Goal: Task Accomplishment & Management: Manage account settings

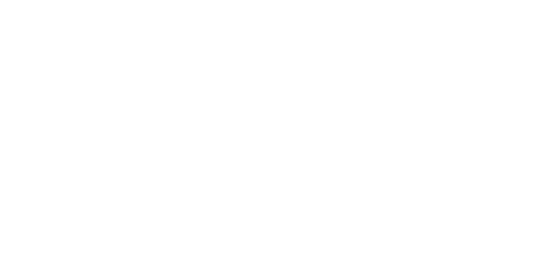
click at [296, 2] on html at bounding box center [276, 1] width 553 height 2
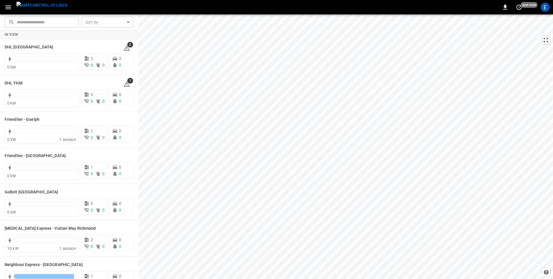
click at [11, 5] on icon "button" at bounding box center [8, 7] width 7 height 7
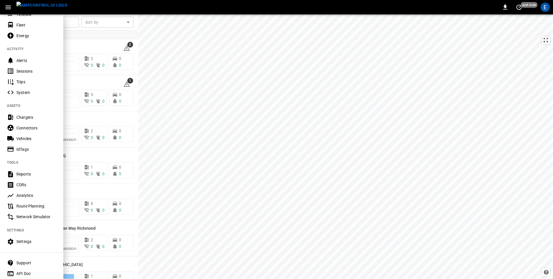
scroll to position [43, 0]
click at [545, 5] on div "E" at bounding box center [545, 7] width 9 height 9
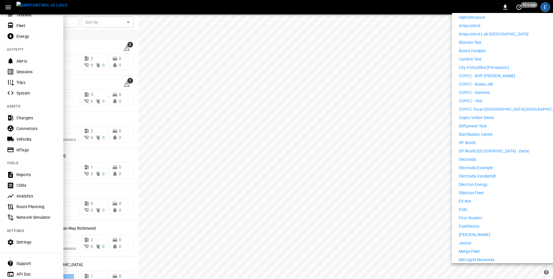
scroll to position [116, 0]
click at [483, 132] on p "Distribution Center" at bounding box center [476, 135] width 34 height 6
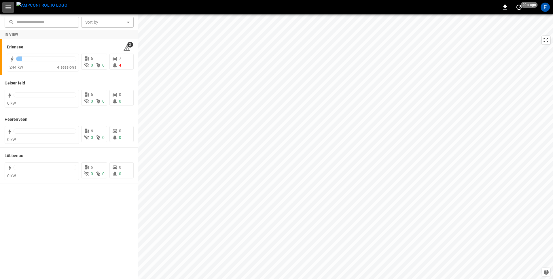
click at [7, 8] on icon "button" at bounding box center [8, 7] width 7 height 7
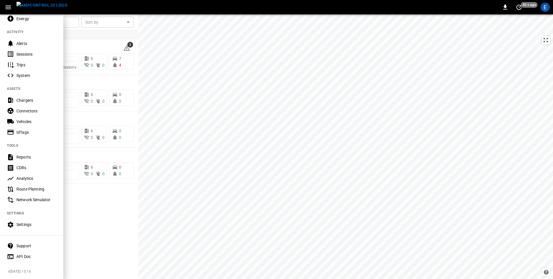
scroll to position [52, 0]
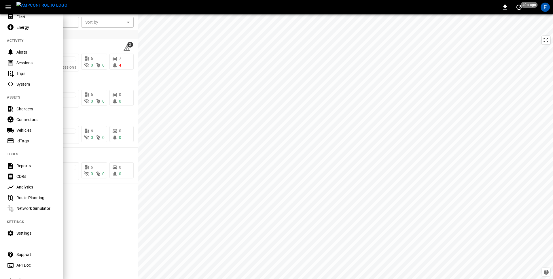
click at [24, 230] on div "Settings" at bounding box center [36, 233] width 40 height 6
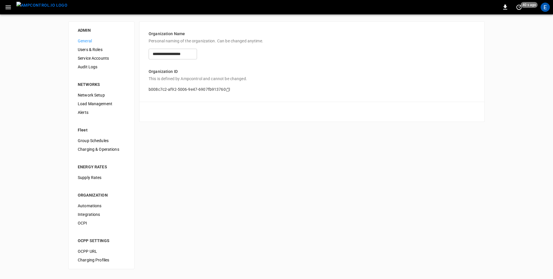
click at [91, 48] on span "Users & Roles" at bounding box center [101, 50] width 47 height 6
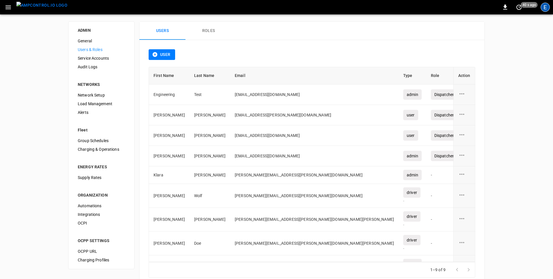
click at [547, 9] on div "E" at bounding box center [545, 7] width 9 height 9
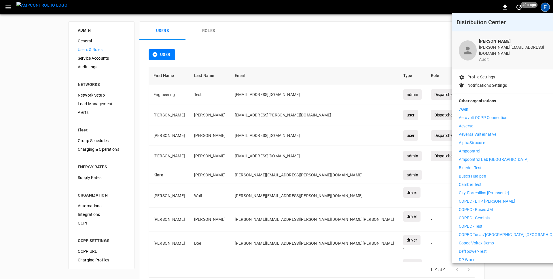
click at [479, 148] on p "Ampcontrol" at bounding box center [469, 151] width 21 height 6
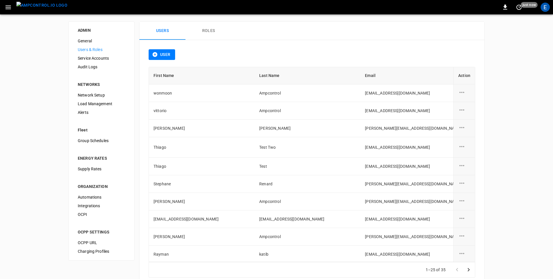
click at [8, 4] on icon "button" at bounding box center [8, 7] width 7 height 7
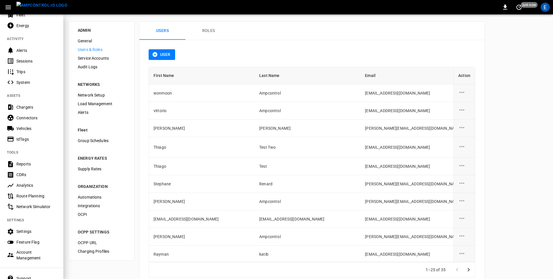
scroll to position [87, 0]
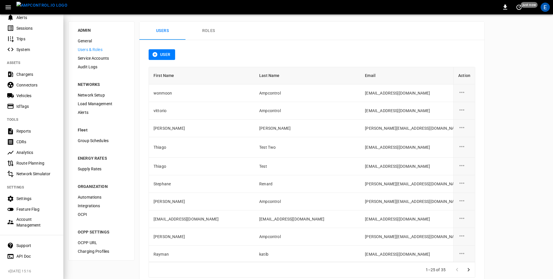
click at [22, 198] on div "Settings" at bounding box center [36, 199] width 40 height 6
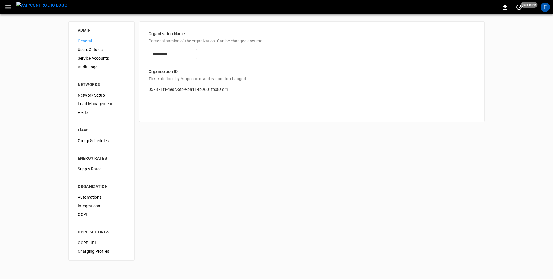
click at [9, 9] on icon "button" at bounding box center [8, 7] width 7 height 7
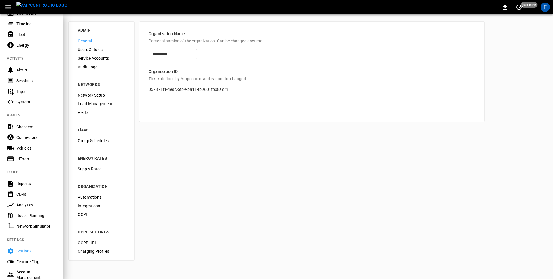
scroll to position [37, 0]
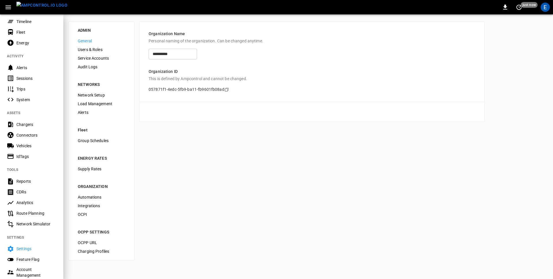
click at [29, 255] on Flag-listitem "Feature Flag" at bounding box center [31, 259] width 63 height 11
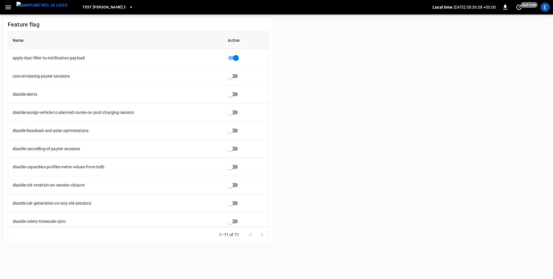
click at [5, 9] on icon "button" at bounding box center [8, 7] width 7 height 7
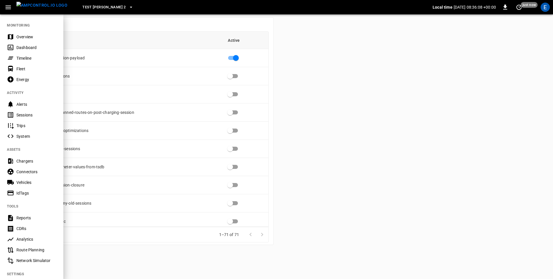
scroll to position [87, 0]
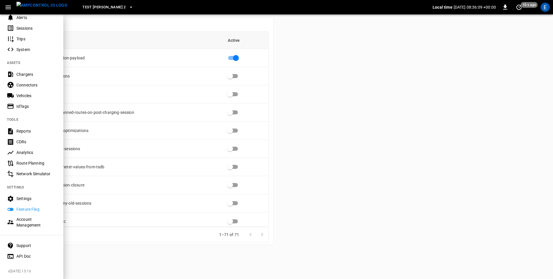
click at [21, 225] on div "Account Management" at bounding box center [36, 222] width 40 height 12
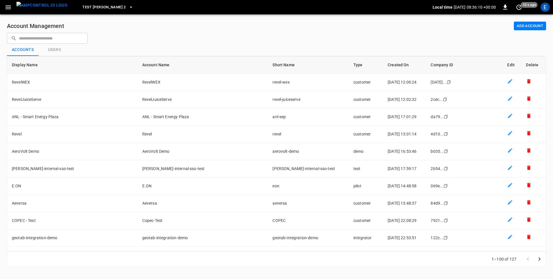
click at [48, 40] on input "text" at bounding box center [51, 38] width 65 height 11
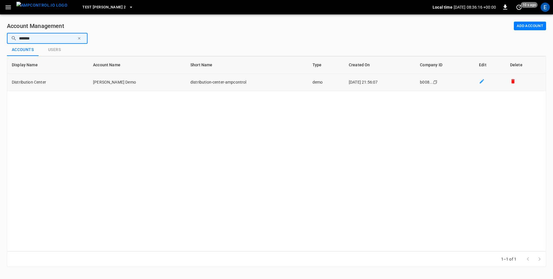
type input "*******"
click at [194, 81] on td "distribution-center-ampcontrol" at bounding box center [247, 82] width 122 height 17
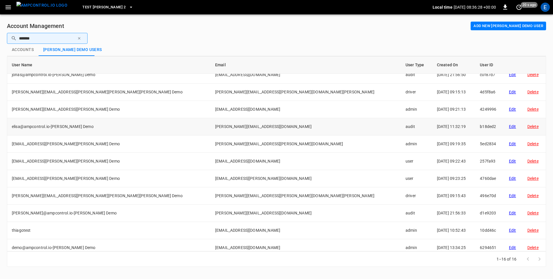
scroll to position [99, 0]
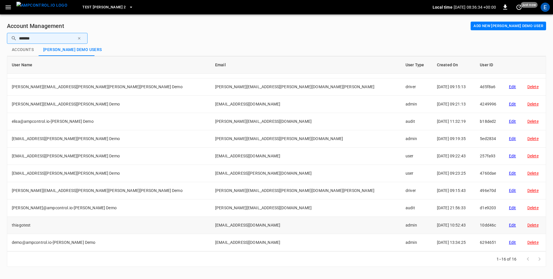
click at [509, 224] on div "Edit" at bounding box center [513, 225] width 9 height 6
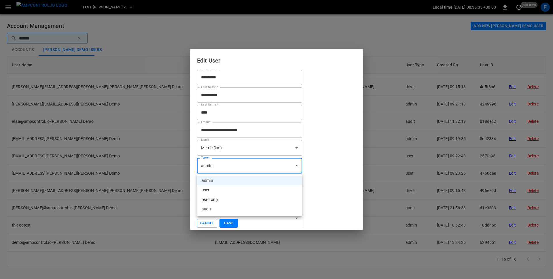
click at [257, 171] on body "Test Tomas 2 Local time 2025-10-02 08:36:35 +00:00 0 just now E Account Managem…" at bounding box center [276, 137] width 553 height 274
click at [218, 208] on li "audit" at bounding box center [249, 209] width 105 height 10
type input "*****"
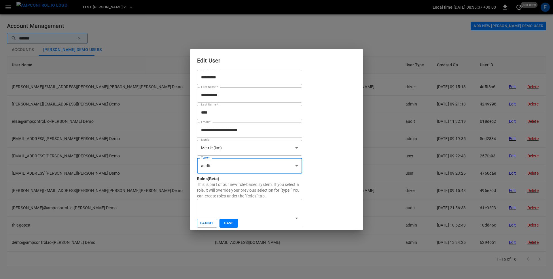
click at [227, 225] on button "Save" at bounding box center [229, 223] width 18 height 9
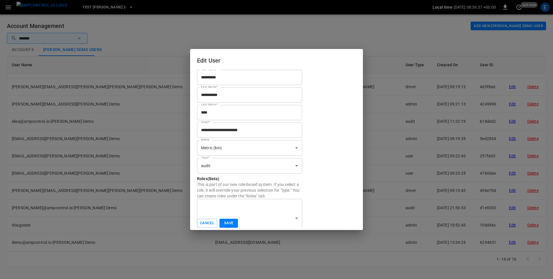
type input "****"
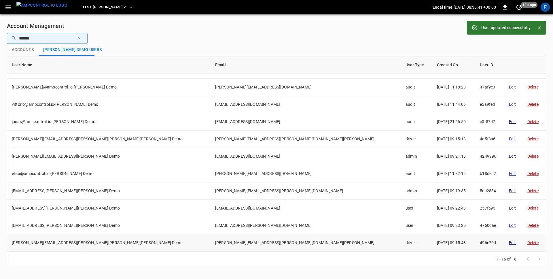
scroll to position [45, 0]
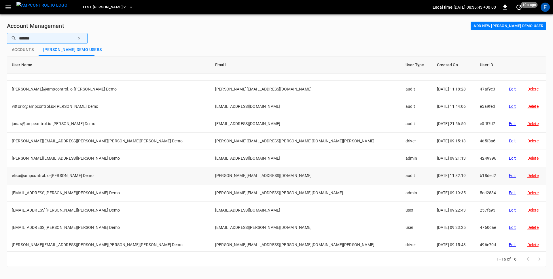
click at [509, 175] on div "Edit" at bounding box center [513, 176] width 9 height 6
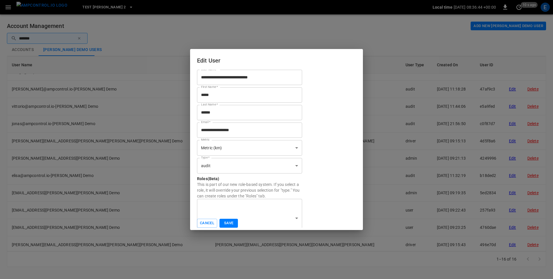
click at [249, 167] on body "Test Tomas 2 Local time 2025-10-02 08:36:44 +00:00 0 10 s ago E Account Managem…" at bounding box center [276, 137] width 553 height 274
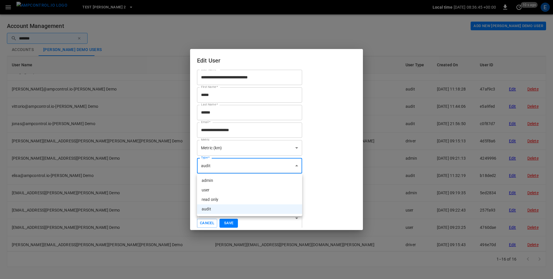
click at [217, 182] on li "admin" at bounding box center [249, 181] width 105 height 10
type input "*****"
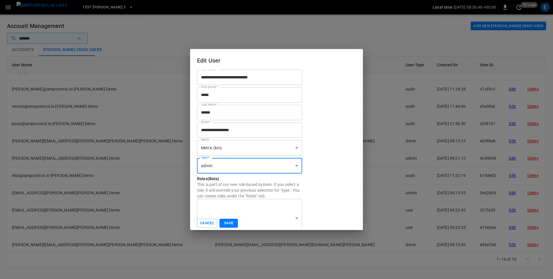
click at [230, 224] on button "Save" at bounding box center [229, 223] width 18 height 9
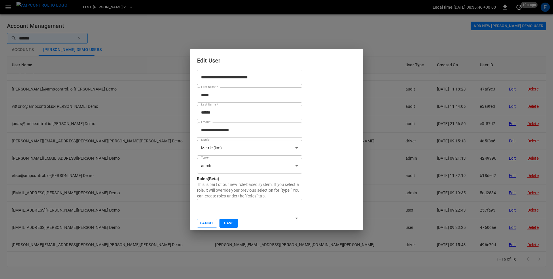
type input "****"
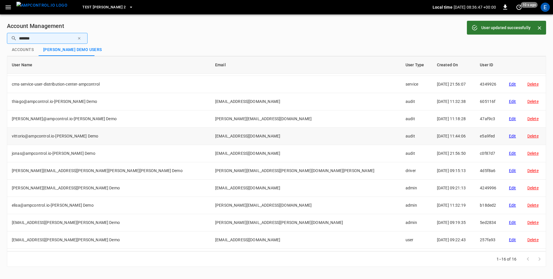
scroll to position [0, 0]
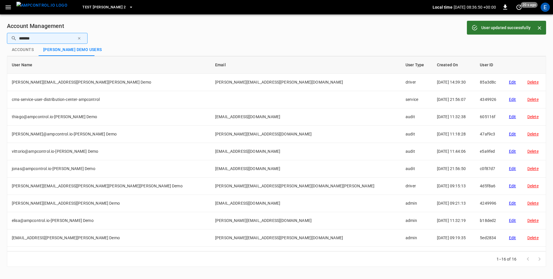
click at [541, 26] on icon "Close" at bounding box center [540, 28] width 6 height 6
click at [544, 8] on div "E" at bounding box center [545, 7] width 9 height 9
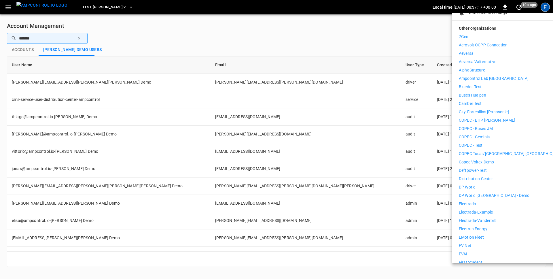
scroll to position [73, 0]
click at [495, 176] on li "Distribution Center" at bounding box center [512, 179] width 106 height 6
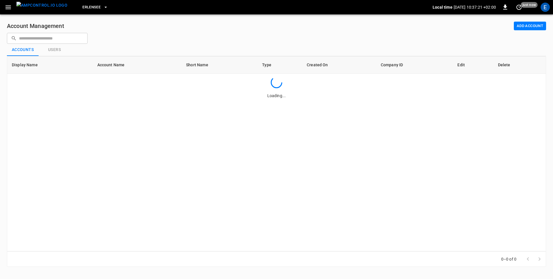
click at [7, 9] on icon "button" at bounding box center [8, 7] width 7 height 7
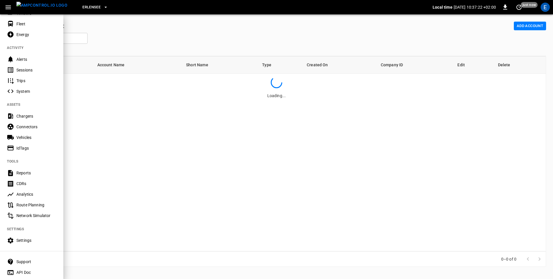
scroll to position [61, 0]
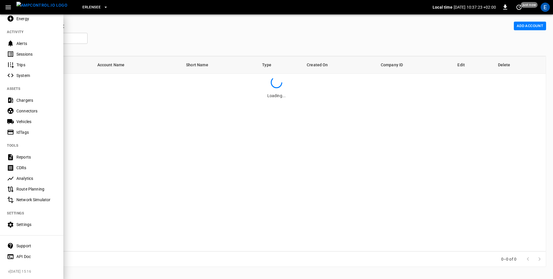
click at [27, 223] on div "Settings" at bounding box center [36, 225] width 40 height 6
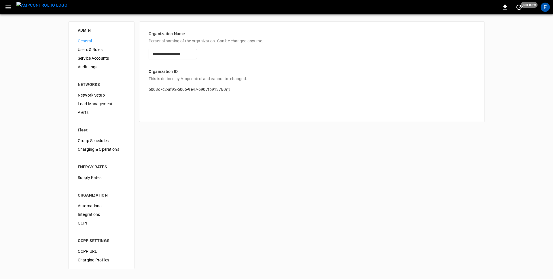
click at [93, 51] on span "Users & Roles" at bounding box center [101, 50] width 47 height 6
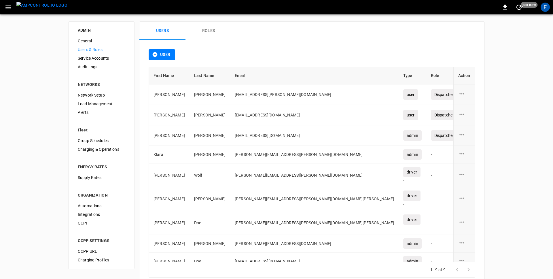
click at [94, 65] on span "Audit Logs" at bounding box center [101, 67] width 47 height 6
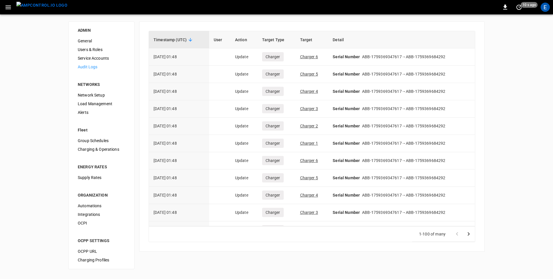
click at [25, 161] on div "ADMIN General Users & Roles Service Accounts Audit Logs NETWORKS Network Setup …" at bounding box center [276, 145] width 553 height 262
click at [34, 72] on div "ADMIN General Users & Roles Service Accounts Audit Logs NETWORKS Network Setup …" at bounding box center [276, 145] width 553 height 262
click at [98, 58] on span "Service Accounts" at bounding box center [101, 58] width 47 height 6
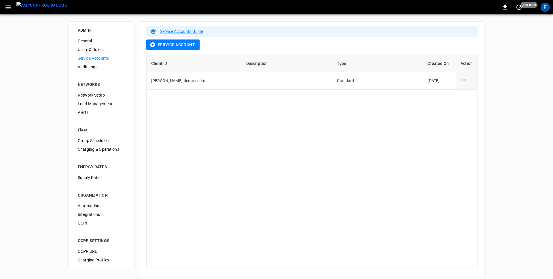
click at [53, 80] on div "ADMIN General Users & Roles Service Accounts Audit Logs NETWORKS Network Setup …" at bounding box center [276, 149] width 553 height 270
click at [95, 48] on span "Users & Roles" at bounding box center [101, 50] width 47 height 6
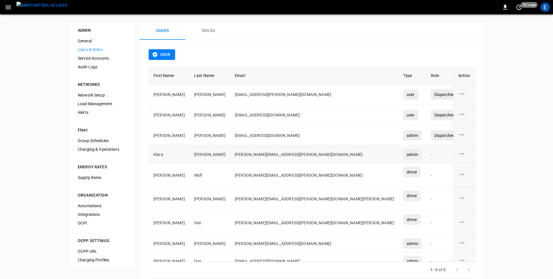
scroll to position [8, 0]
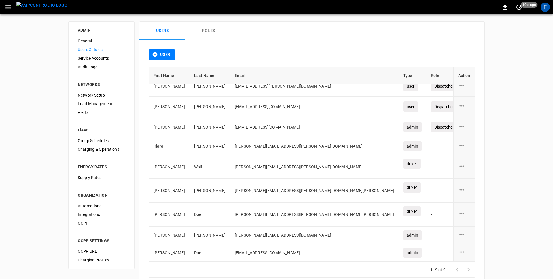
click at [204, 28] on button "Roles" at bounding box center [209, 31] width 46 height 18
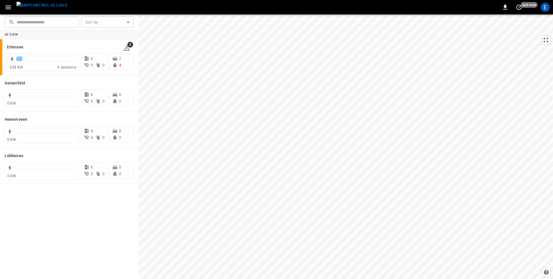
click at [10, 7] on icon "button" at bounding box center [8, 7] width 7 height 7
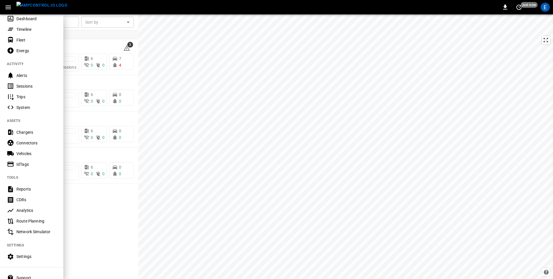
scroll to position [29, 0]
click at [32, 153] on div "Vehicles" at bounding box center [36, 153] width 40 height 6
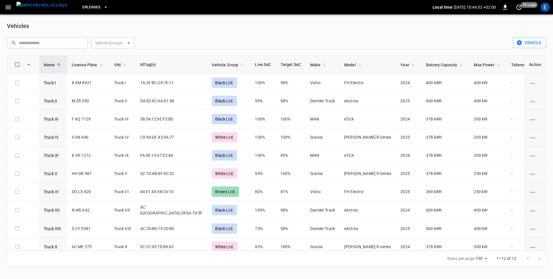
click at [149, 22] on div "Vehicles" at bounding box center [277, 25] width 540 height 9
click at [240, 63] on icon at bounding box center [242, 64] width 5 height 5
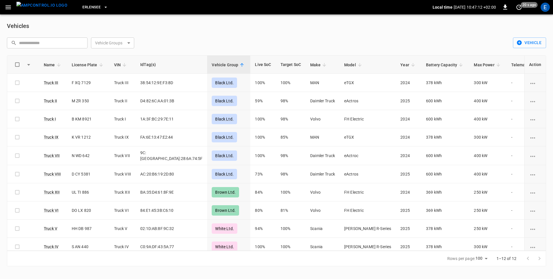
click at [188, 29] on div "Vehicles" at bounding box center [277, 25] width 540 height 9
click at [11, 7] on icon "button" at bounding box center [8, 7] width 7 height 7
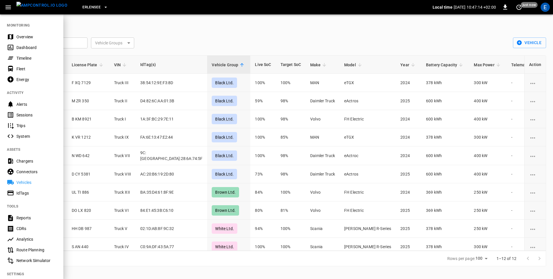
click at [185, 14] on div "Erlensee Local time 2025-10-02 10:47:14 +02:00 0 just now E" at bounding box center [276, 7] width 553 height 14
click at [195, 29] on div at bounding box center [276, 139] width 553 height 279
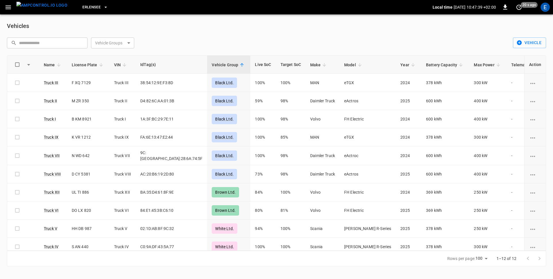
click at [10, 7] on icon "button" at bounding box center [7, 7] width 5 height 4
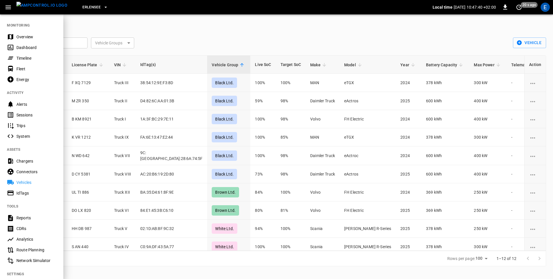
scroll to position [61, 0]
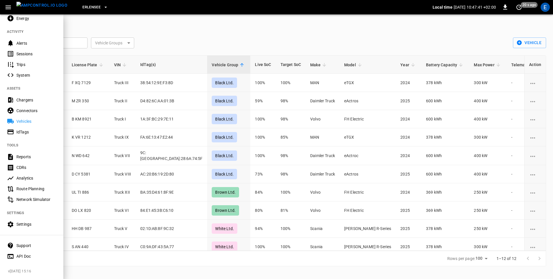
click at [26, 222] on div "Settings" at bounding box center [36, 224] width 40 height 6
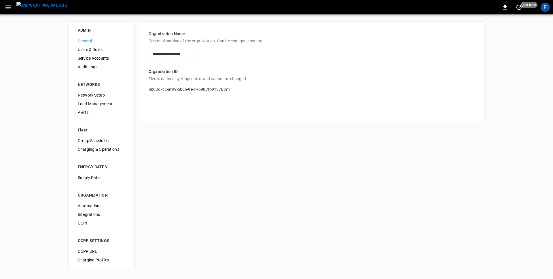
click at [99, 52] on span "Users & Roles" at bounding box center [101, 50] width 47 height 6
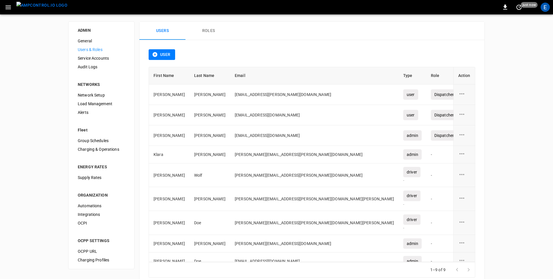
click at [205, 33] on button "Roles" at bounding box center [209, 31] width 46 height 18
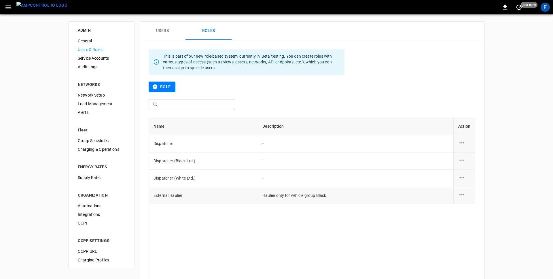
click at [460, 196] on icon "role action options" at bounding box center [462, 194] width 7 height 7
click at [471, 198] on li "Edit" at bounding box center [469, 198] width 20 height 10
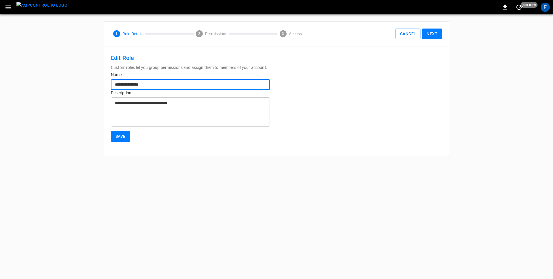
drag, startPoint x: 131, startPoint y: 85, endPoint x: 99, endPoint y: 85, distance: 31.7
click at [99, 85] on div "**********" at bounding box center [276, 88] width 553 height 148
type input "*******"
click at [236, 122] on textarea "**********" at bounding box center [190, 112] width 151 height 24
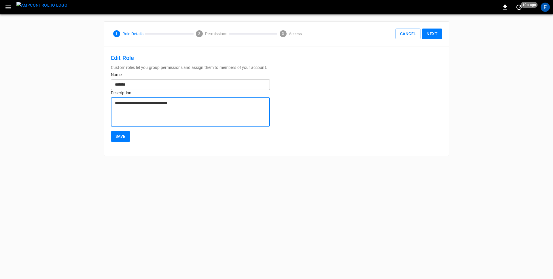
click at [140, 102] on textarea "**********" at bounding box center [190, 112] width 151 height 24
type textarea "**********"
click at [147, 87] on input "*******" at bounding box center [190, 84] width 159 height 11
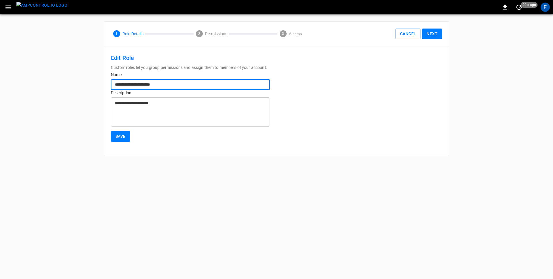
click at [144, 85] on input "**********" at bounding box center [190, 84] width 159 height 11
type input "**********"
click at [219, 106] on textarea "**********" at bounding box center [190, 112] width 151 height 24
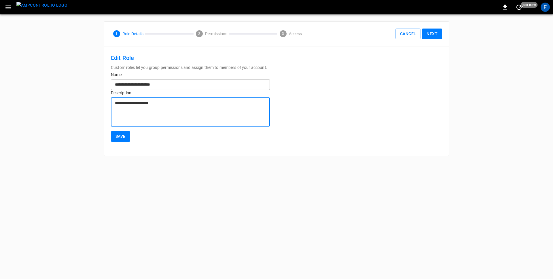
click at [154, 103] on textarea "**********" at bounding box center [190, 112] width 151 height 24
type textarea "**********"
click at [123, 137] on button "Save" at bounding box center [120, 136] width 19 height 11
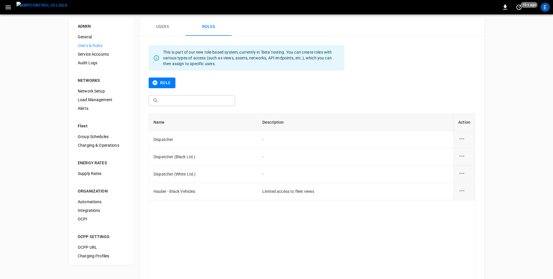
scroll to position [1, 0]
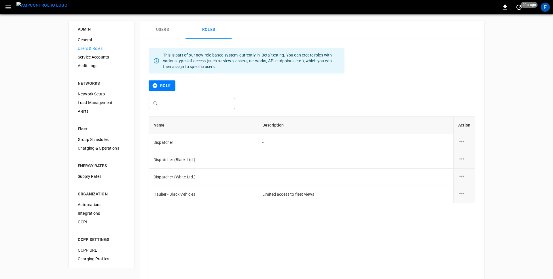
click at [169, 84] on button "Role" at bounding box center [162, 85] width 27 height 11
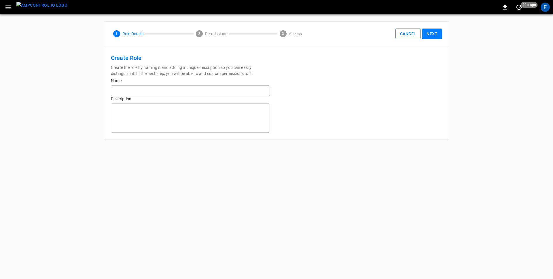
click at [410, 33] on button "Cancel" at bounding box center [408, 34] width 25 height 11
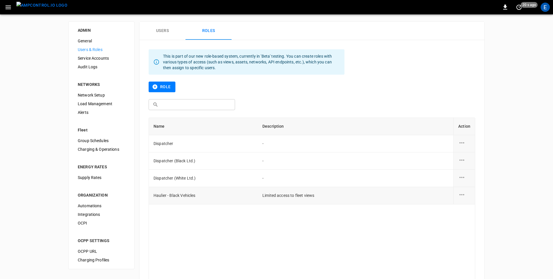
click at [464, 196] on icon "role action options" at bounding box center [462, 194] width 7 height 7
click at [468, 195] on li "Edit" at bounding box center [469, 198] width 20 height 10
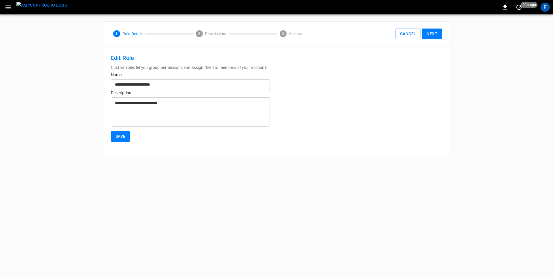
click at [437, 37] on button "Next" at bounding box center [432, 34] width 20 height 11
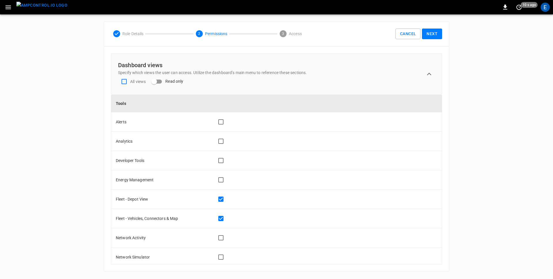
click at [434, 36] on button "Next" at bounding box center [432, 34] width 20 height 11
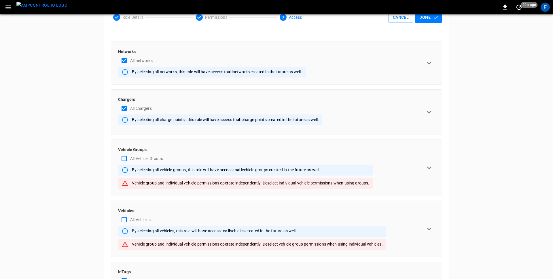
scroll to position [61, 0]
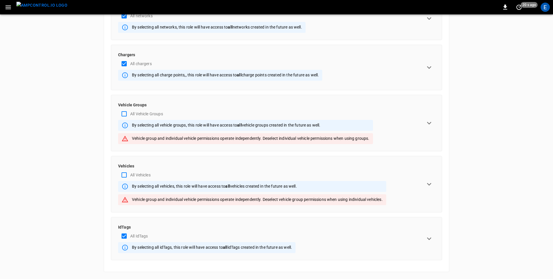
click at [430, 185] on icon "expand row" at bounding box center [429, 184] width 9 height 9
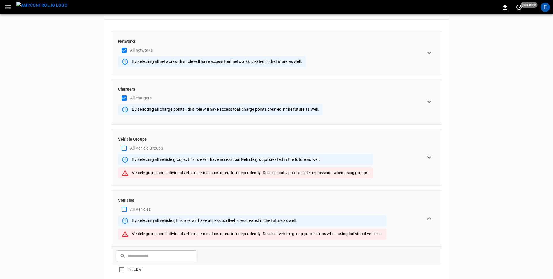
scroll to position [20, 0]
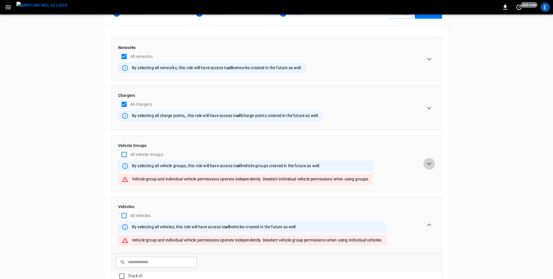
click at [428, 164] on icon "expand row" at bounding box center [429, 163] width 9 height 9
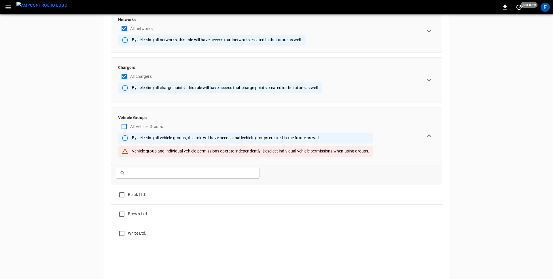
scroll to position [55, 0]
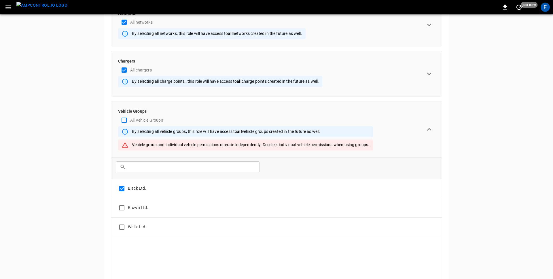
click at [74, 199] on div "ADMIN General Users & Roles Service Accounts Audit Logs NETWORKS Network Setup …" at bounding box center [276, 268] width 553 height 616
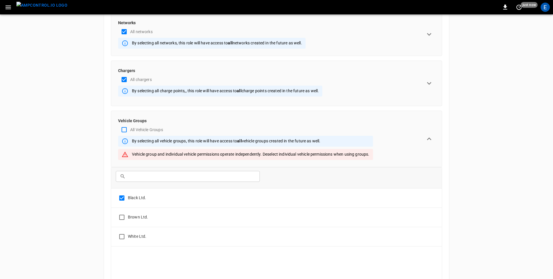
scroll to position [0, 0]
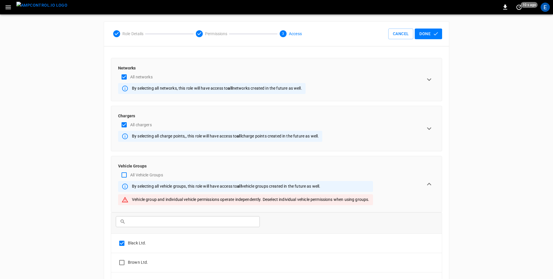
click at [427, 31] on button "Done" at bounding box center [428, 34] width 27 height 11
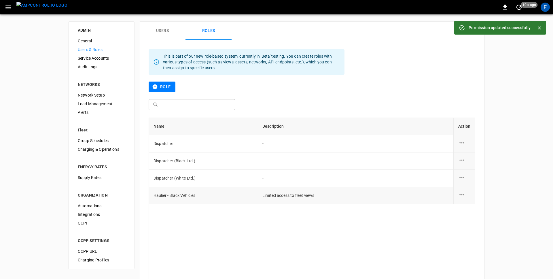
click at [464, 195] on icon "role action options" at bounding box center [462, 194] width 5 height 1
click at [468, 197] on li "Edit" at bounding box center [469, 198] width 20 height 10
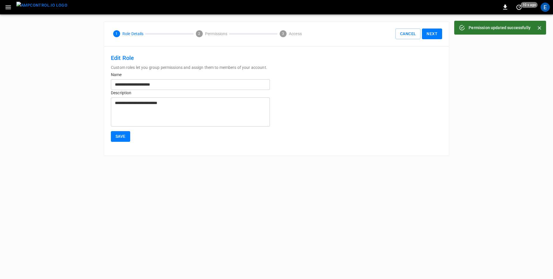
click at [143, 84] on input "**********" at bounding box center [190, 84] width 159 height 11
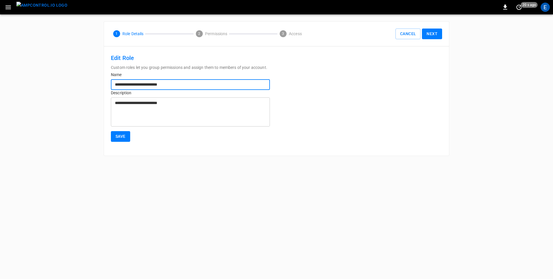
type input "**********"
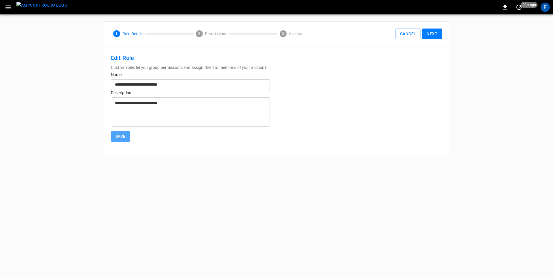
click at [121, 135] on button "Save" at bounding box center [120, 136] width 19 height 11
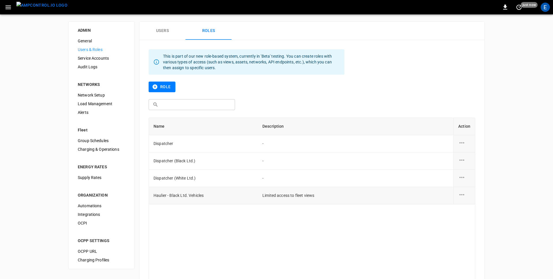
click at [463, 196] on icon "role action options" at bounding box center [462, 194] width 7 height 7
click at [468, 198] on li "Edit" at bounding box center [469, 198] width 20 height 10
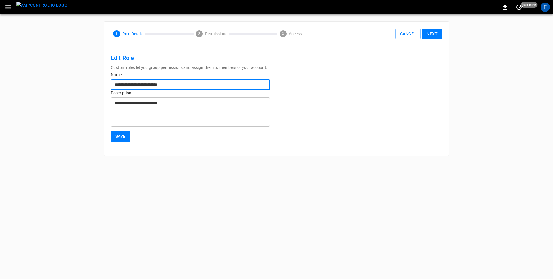
drag, startPoint x: 150, startPoint y: 85, endPoint x: 229, endPoint y: 84, distance: 78.4
click at [227, 84] on input "**********" at bounding box center [190, 84] width 159 height 11
click at [132, 84] on input "**********" at bounding box center [190, 84] width 159 height 11
click at [156, 84] on input "**********" at bounding box center [190, 84] width 159 height 11
type input "**********"
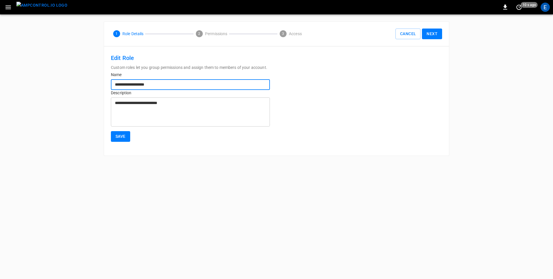
click at [125, 137] on button "Save" at bounding box center [120, 136] width 19 height 11
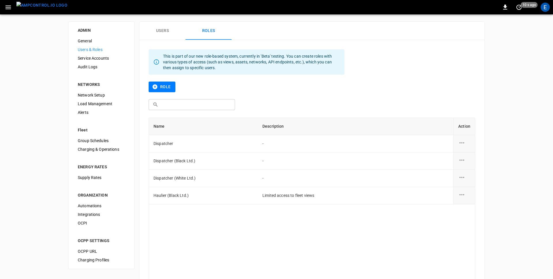
click at [55, 168] on div "ADMIN General Users & Roles Service Accounts Audit Logs NETWORKS Network Setup …" at bounding box center [276, 179] width 553 height 330
click at [23, 117] on div "ADMIN General Users & Roles Service Accounts Audit Logs NETWORKS Network Setup …" at bounding box center [276, 179] width 553 height 330
click at [6, 3] on button "button" at bounding box center [8, 7] width 12 height 11
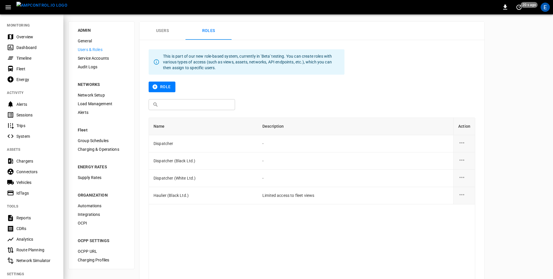
click at [201, 69] on div at bounding box center [276, 139] width 553 height 279
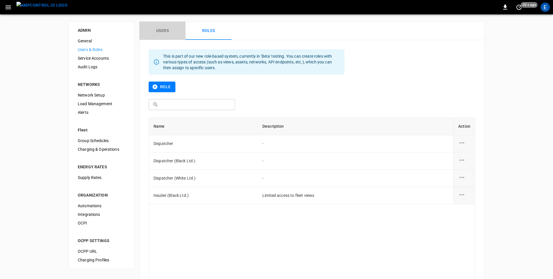
click at [161, 31] on button "Users" at bounding box center [163, 31] width 46 height 18
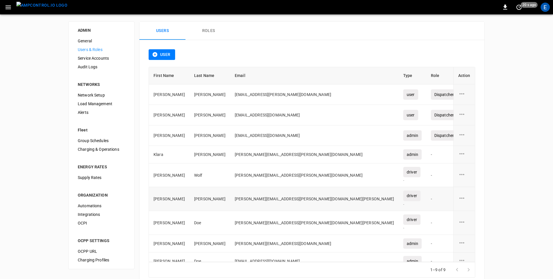
scroll to position [8, 0]
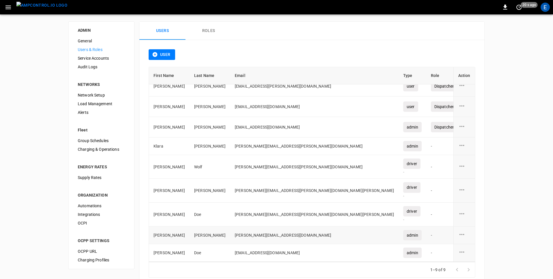
click at [464, 232] on icon "user action options" at bounding box center [462, 234] width 7 height 7
click at [468, 235] on li "Edit" at bounding box center [469, 238] width 20 height 10
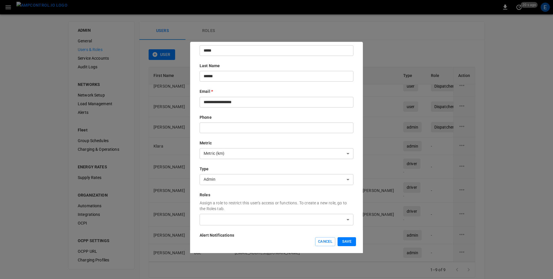
scroll to position [55, 0]
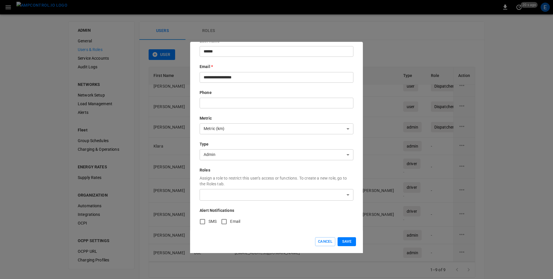
click at [235, 193] on body "0 20 s ago E ADMIN General Users & Roles Service Accounts Audit Logs NETWORKS N…" at bounding box center [276, 147] width 553 height 294
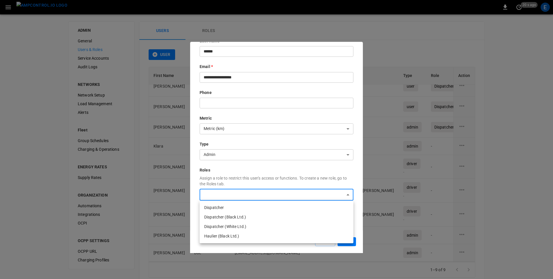
click at [237, 238] on li "Haulier (Black Ltd.)" at bounding box center [277, 236] width 154 height 10
type input "**********"
click at [272, 171] on div at bounding box center [276, 139] width 553 height 279
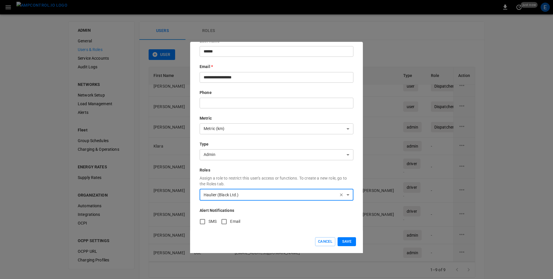
click at [346, 241] on button "Save" at bounding box center [347, 241] width 18 height 9
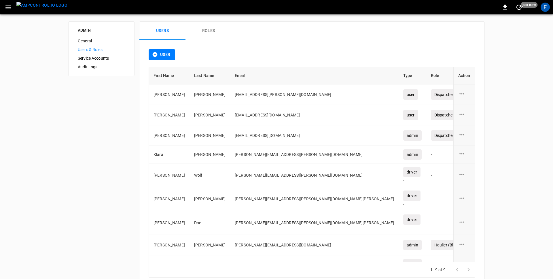
click at [9, 8] on icon "button" at bounding box center [7, 7] width 5 height 4
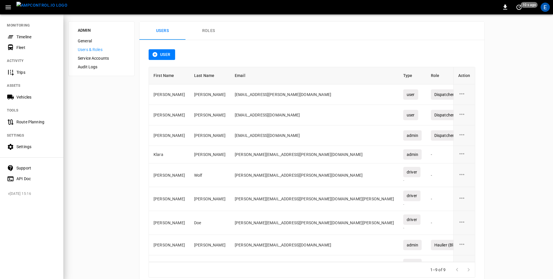
click at [31, 36] on div "Timeline" at bounding box center [36, 37] width 40 height 6
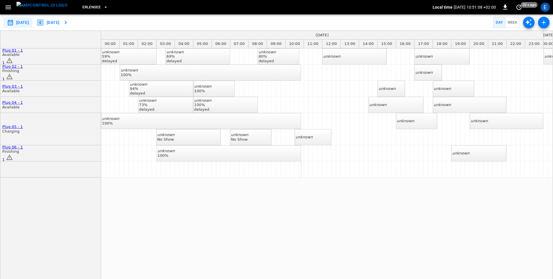
click at [44, 23] on icon "button" at bounding box center [40, 22] width 7 height 7
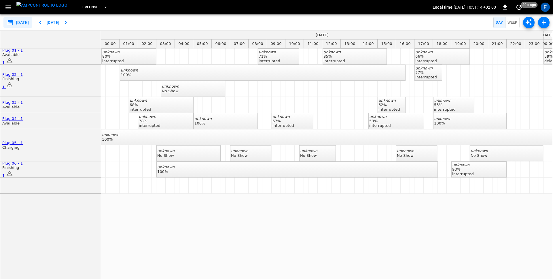
click at [44, 23] on icon "button" at bounding box center [40, 22] width 7 height 7
type input "**********"
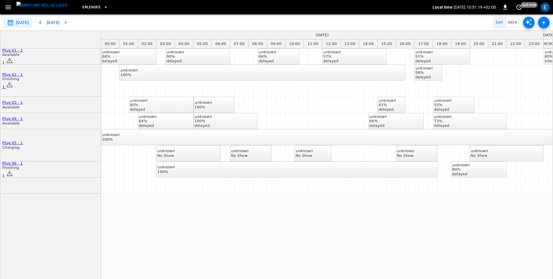
click at [0, 9] on div "Erlensee Local time 2025-10-02 10:51:19 +02:00 0 just now E" at bounding box center [276, 7] width 553 height 14
click at [8, 8] on icon "button" at bounding box center [8, 7] width 7 height 7
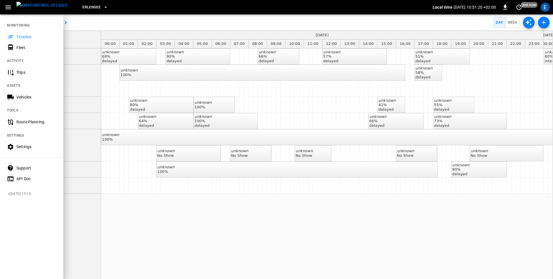
click at [18, 49] on div "Fleet" at bounding box center [36, 48] width 40 height 6
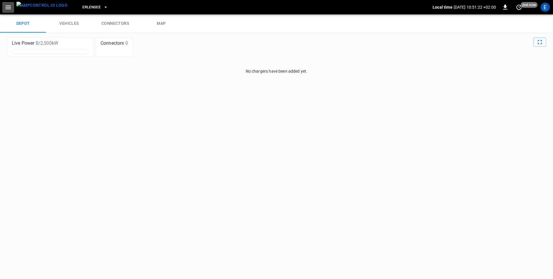
click at [7, 10] on icon "button" at bounding box center [8, 7] width 7 height 7
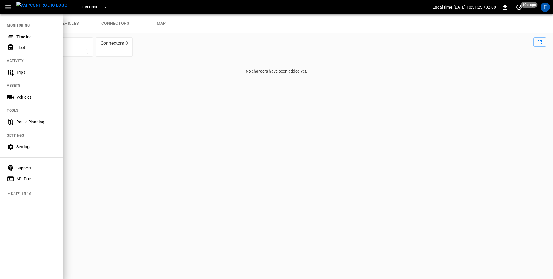
click at [24, 34] on div "Timeline" at bounding box center [36, 37] width 40 height 6
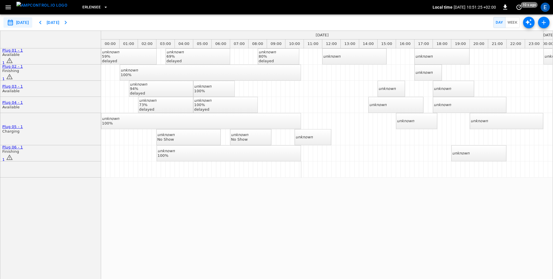
click at [69, 22] on icon "button" at bounding box center [65, 22] width 7 height 7
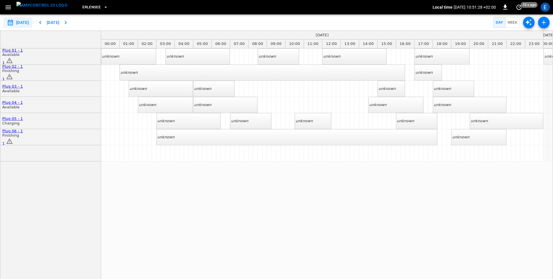
click at [59, 24] on button "[DATE]" at bounding box center [53, 22] width 18 height 11
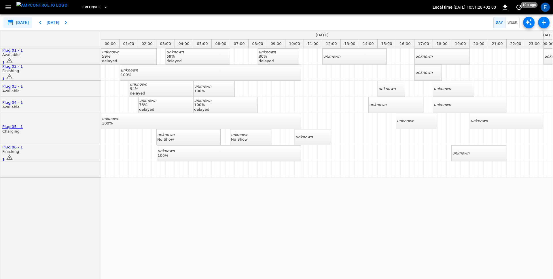
type input "**********"
click at [10, 8] on icon "button" at bounding box center [8, 7] width 7 height 7
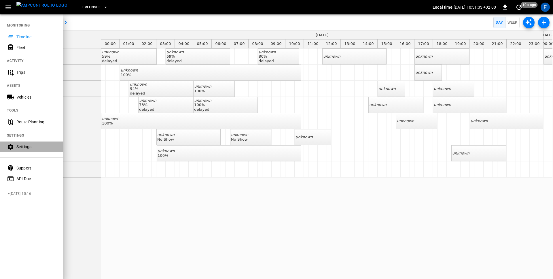
click at [25, 148] on div "Settings" at bounding box center [36, 147] width 40 height 6
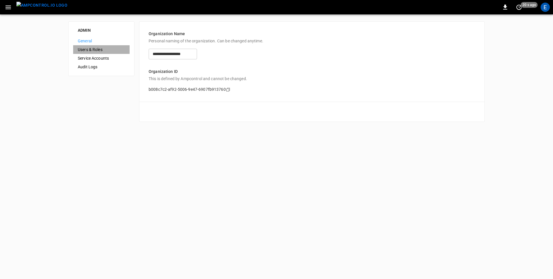
click at [98, 47] on span "Users & Roles" at bounding box center [101, 50] width 47 height 6
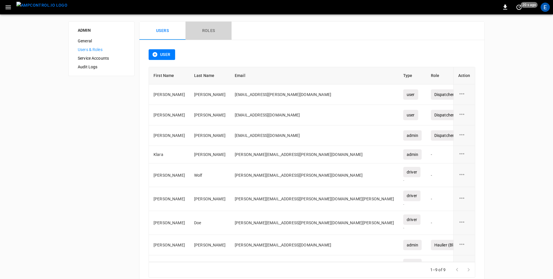
click at [212, 29] on button "Roles" at bounding box center [209, 31] width 46 height 18
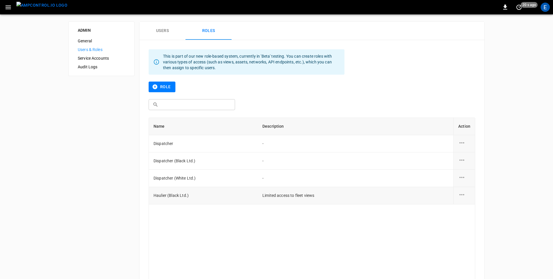
click at [459, 195] on icon "role action options" at bounding box center [462, 194] width 7 height 7
click at [467, 198] on li "Edit" at bounding box center [469, 198] width 20 height 10
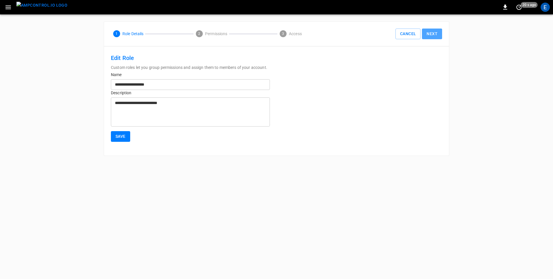
click at [439, 33] on button "Next" at bounding box center [432, 34] width 20 height 11
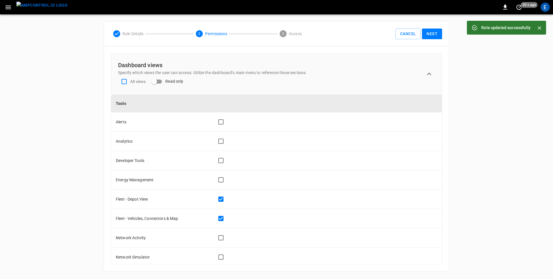
click at [432, 34] on button "Next" at bounding box center [432, 34] width 20 height 11
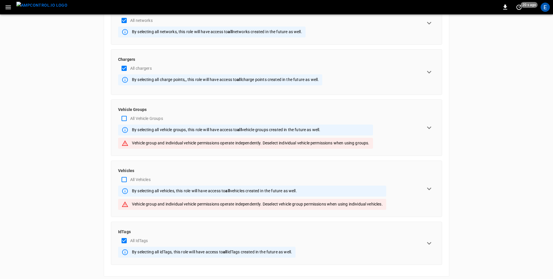
scroll to position [60, 0]
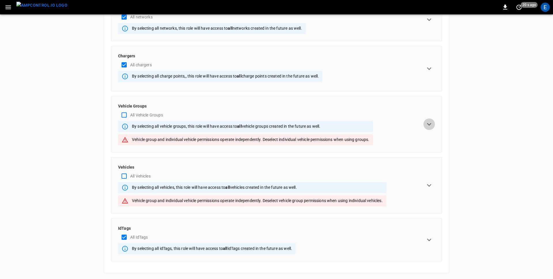
click at [431, 124] on icon "expand row" at bounding box center [429, 124] width 9 height 9
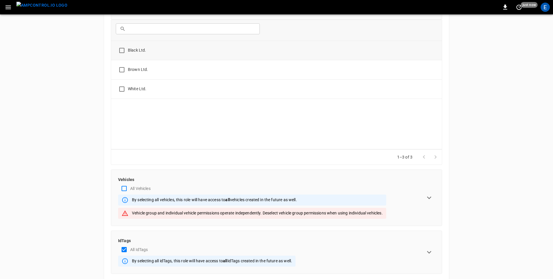
scroll to position [206, 0]
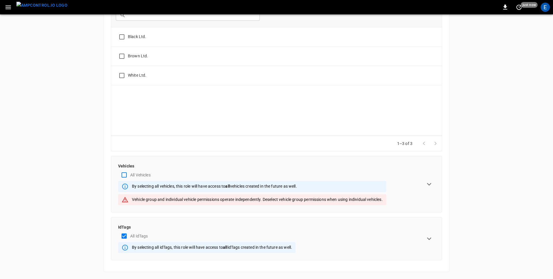
click at [431, 182] on icon "expand row" at bounding box center [429, 184] width 9 height 9
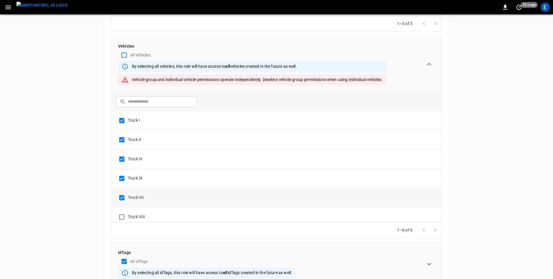
scroll to position [5, 0]
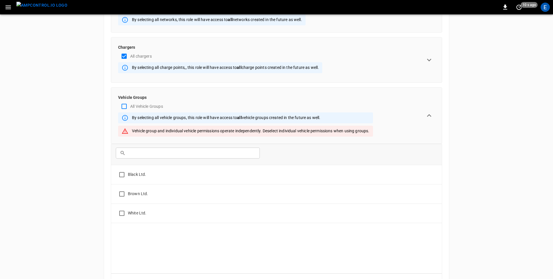
scroll to position [0, 0]
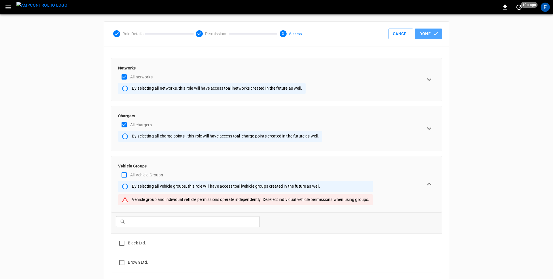
click at [434, 36] on icon "button" at bounding box center [436, 34] width 6 height 6
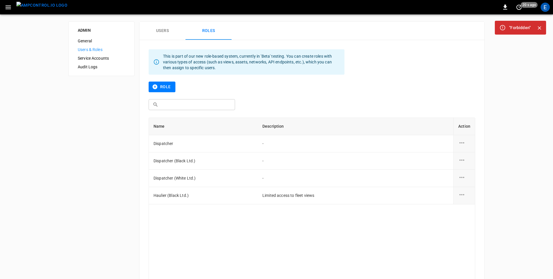
click at [539, 30] on icon "Close" at bounding box center [540, 28] width 6 height 6
click at [539, 28] on icon "Close" at bounding box center [539, 27] width 3 height 3
click at [164, 31] on button "Users" at bounding box center [163, 31] width 46 height 18
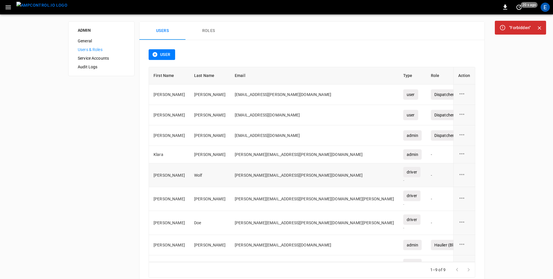
scroll to position [11, 0]
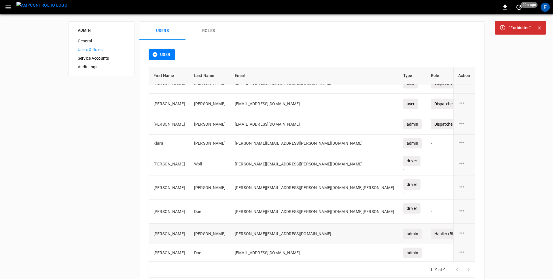
click at [464, 235] on icon "user action options" at bounding box center [462, 232] width 7 height 7
click at [466, 239] on li "Edit" at bounding box center [469, 237] width 20 height 10
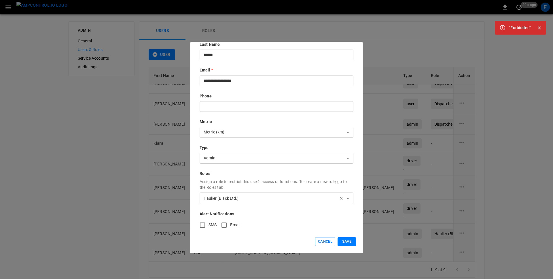
scroll to position [55, 0]
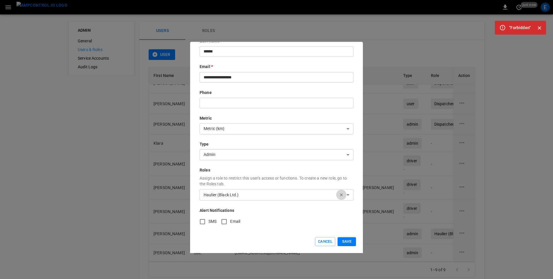
click at [342, 195] on icon "button" at bounding box center [341, 195] width 5 height 5
click at [348, 242] on button "Save" at bounding box center [347, 241] width 18 height 9
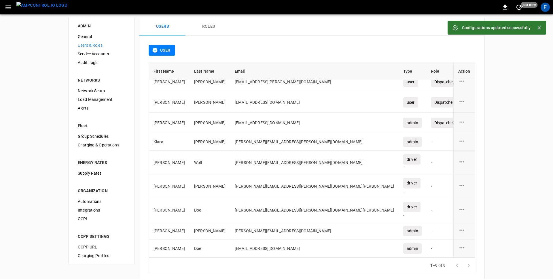
scroll to position [5, 0]
click at [210, 27] on button "Roles" at bounding box center [209, 26] width 46 height 18
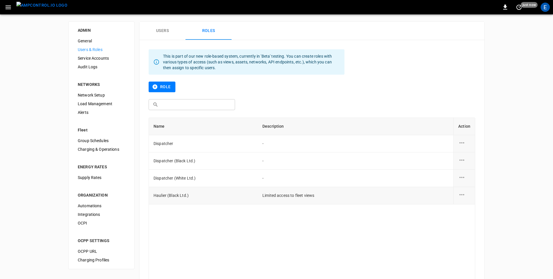
click at [467, 195] on div "role action options" at bounding box center [465, 195] width 12 height 9
click at [468, 203] on li "Delete" at bounding box center [469, 208] width 20 height 10
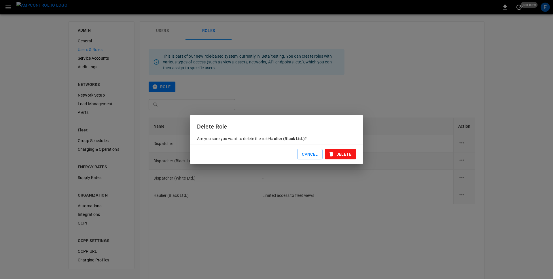
click at [307, 153] on button "Cancel" at bounding box center [309, 154] width 25 height 11
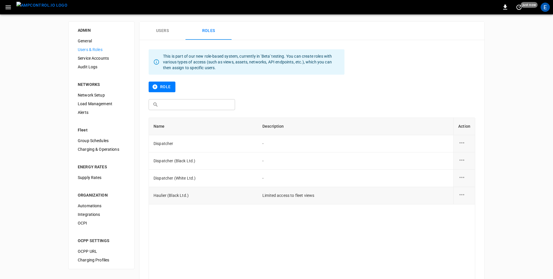
click at [461, 193] on icon "role action options" at bounding box center [462, 194] width 7 height 7
click at [468, 197] on li "Edit" at bounding box center [469, 198] width 20 height 10
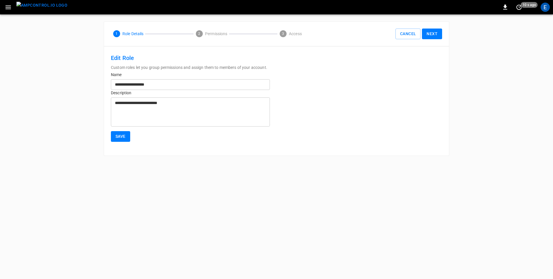
click at [433, 32] on button "Next" at bounding box center [432, 34] width 20 height 11
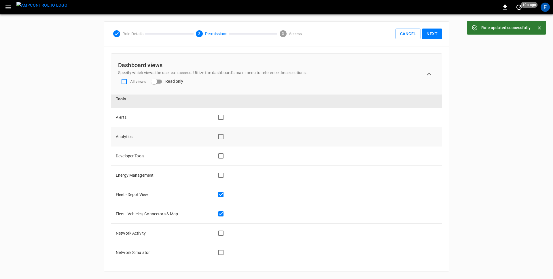
scroll to position [6, 0]
click at [428, 40] on div "Role Details 2 Permissions 3 Access Cancel Next" at bounding box center [276, 34] width 345 height 25
click at [430, 35] on button "Next" at bounding box center [432, 34] width 20 height 11
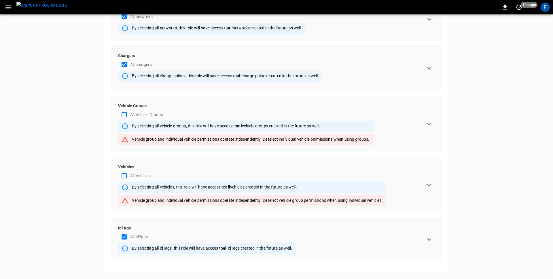
scroll to position [61, 0]
click at [430, 182] on icon "expand row" at bounding box center [429, 184] width 9 height 9
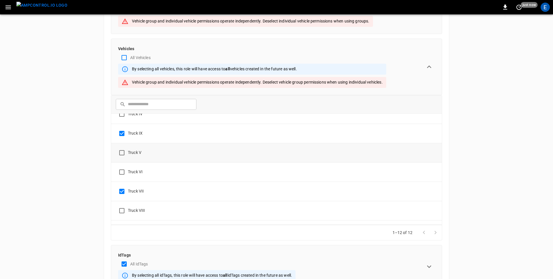
scroll to position [68, 0]
click at [73, 202] on div "ADMIN General Users & Roles Service Accounts Audit Logs NETWORKS Network Setup …" at bounding box center [276, 71] width 553 height 471
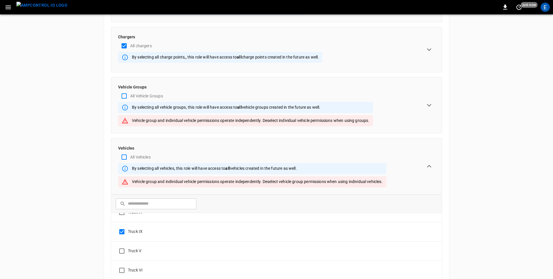
scroll to position [78, 0]
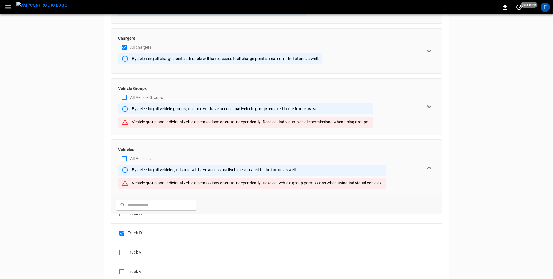
click at [428, 106] on icon "expand row" at bounding box center [429, 106] width 9 height 9
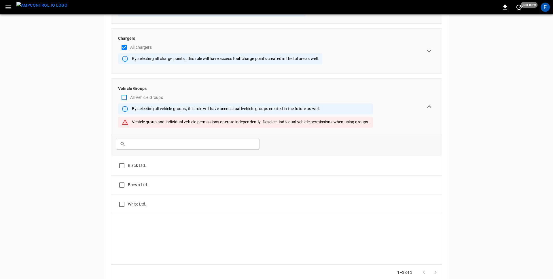
click at [82, 164] on div "ADMIN General Users & Roles Service Accounts Audit Logs NETWORKS Network Setup …" at bounding box center [276, 245] width 553 height 616
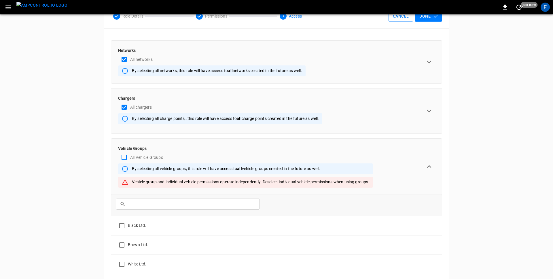
scroll to position [0, 0]
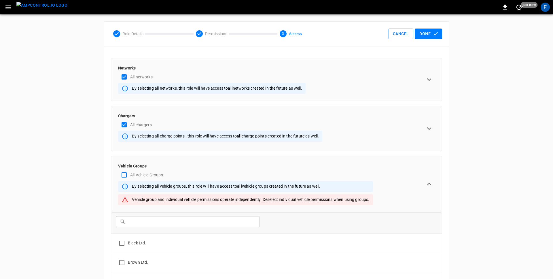
click at [429, 36] on button "Done" at bounding box center [428, 34] width 27 height 11
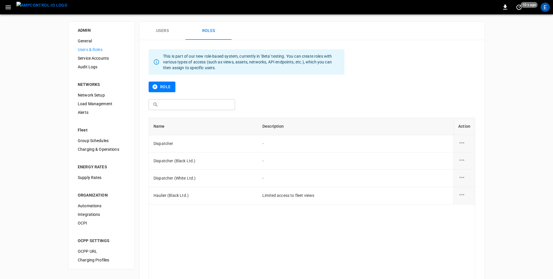
click at [163, 30] on button "Users" at bounding box center [163, 31] width 46 height 18
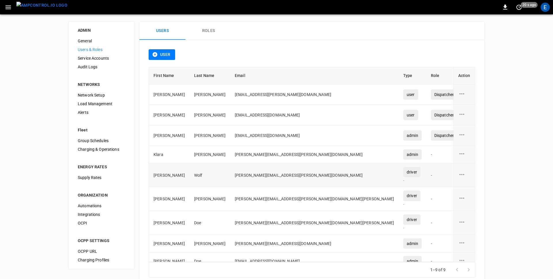
scroll to position [8, 0]
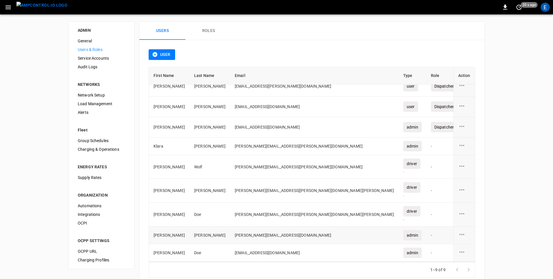
click at [461, 235] on icon "user action options" at bounding box center [462, 234] width 7 height 7
click at [468, 237] on li "Edit" at bounding box center [469, 238] width 20 height 10
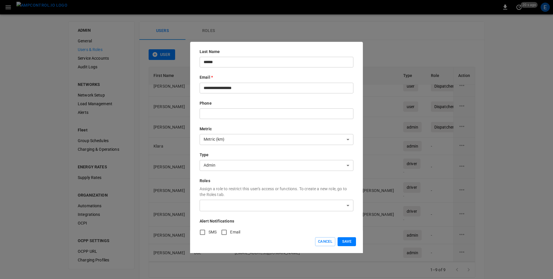
scroll to position [55, 0]
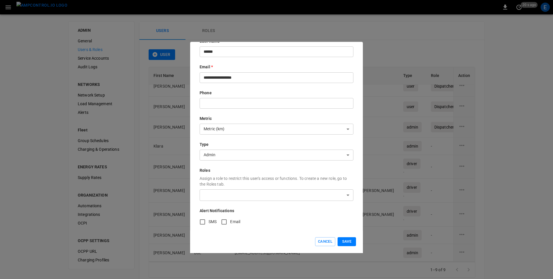
click at [233, 196] on body "0 20 s ago E ADMIN General Users & Roles Service Accounts Audit Logs NETWORKS N…" at bounding box center [276, 147] width 553 height 294
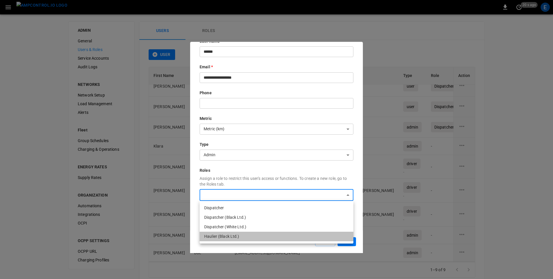
click at [232, 236] on li "Haulier (Black Ltd.)" at bounding box center [277, 237] width 154 height 10
type input "**********"
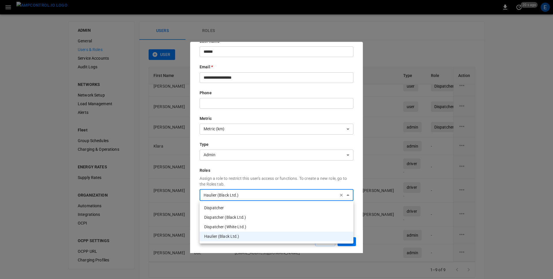
click at [359, 231] on div at bounding box center [276, 139] width 553 height 279
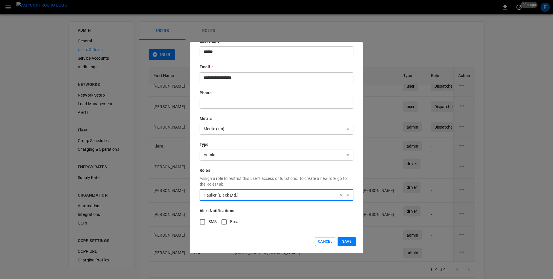
click at [349, 241] on button "Save" at bounding box center [347, 241] width 18 height 9
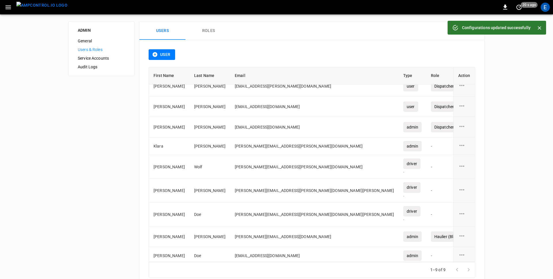
click at [11, 9] on icon "button" at bounding box center [7, 7] width 5 height 4
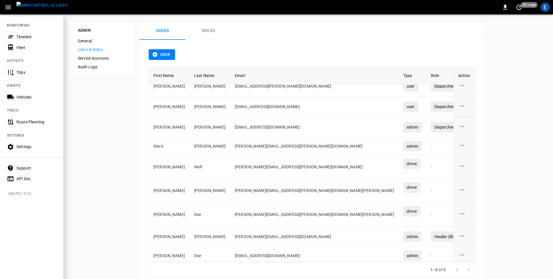
click at [19, 37] on div "Timeline" at bounding box center [36, 37] width 40 height 6
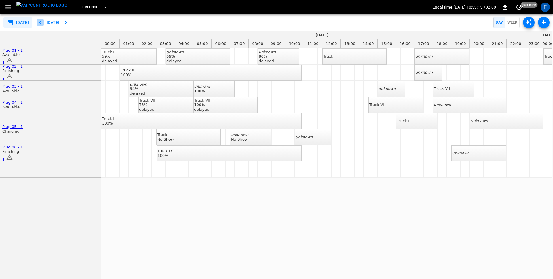
click at [44, 21] on icon "button" at bounding box center [40, 22] width 7 height 7
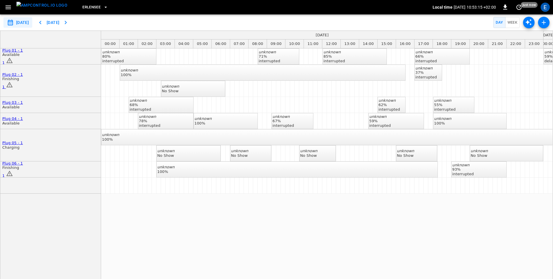
type input "**********"
click at [179, 89] on div "No Show" at bounding box center [170, 91] width 17 height 5
click at [540, 28] on icon "Close" at bounding box center [540, 28] width 6 height 6
click at [135, 71] on div "Truck III 100%" at bounding box center [128, 70] width 15 height 9
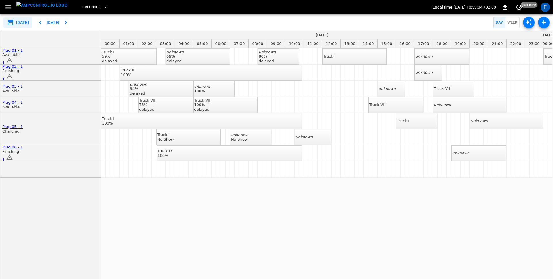
click at [41, 23] on icon "button" at bounding box center [40, 22] width 2 height 3
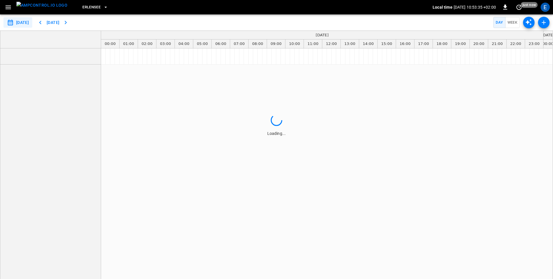
type input "**********"
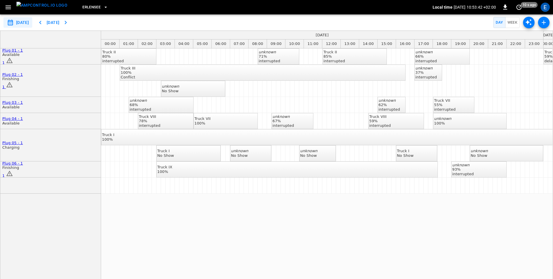
click at [135, 70] on div "Truck III 100%" at bounding box center [128, 70] width 15 height 9
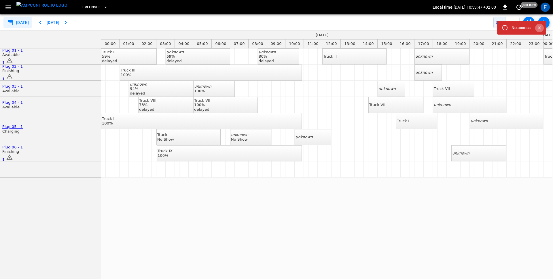
click at [540, 29] on icon "Close" at bounding box center [540, 28] width 6 height 6
click at [114, 22] on div "**********" at bounding box center [276, 22] width 553 height 16
click at [69, 23] on icon "button" at bounding box center [65, 22] width 7 height 7
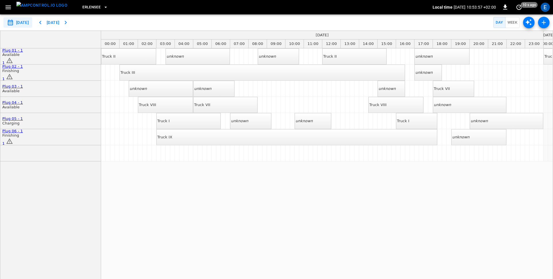
click at [41, 22] on icon "button" at bounding box center [40, 22] width 2 height 3
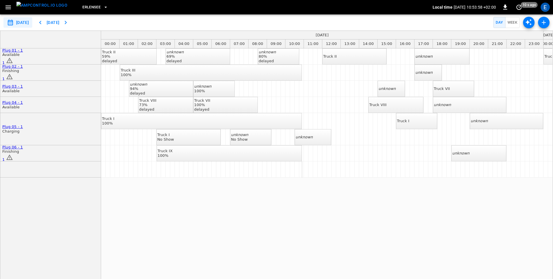
type input "**********"
click at [241, 238] on div "Truck II 59% delayed unknown 69% delayed unknown 80% delayed Truck II unknown T…" at bounding box center [327, 166] width 452 height 237
click at [181, 20] on div "**********" at bounding box center [276, 22] width 553 height 16
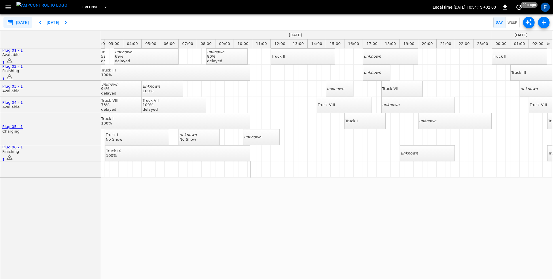
scroll to position [0, 65]
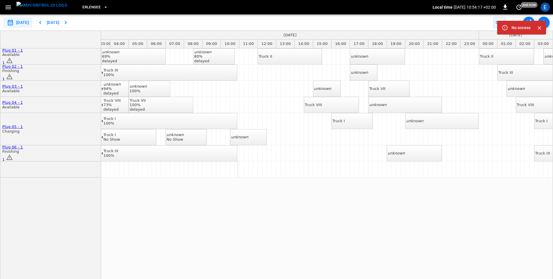
click at [272, 58] on div "Truck II" at bounding box center [266, 56] width 14 height 5
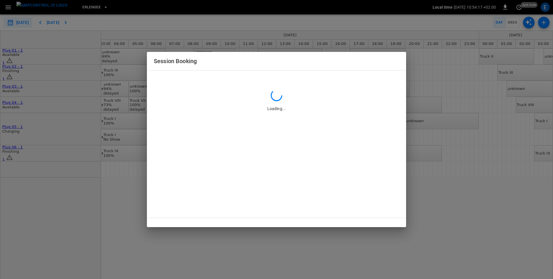
type input "**********"
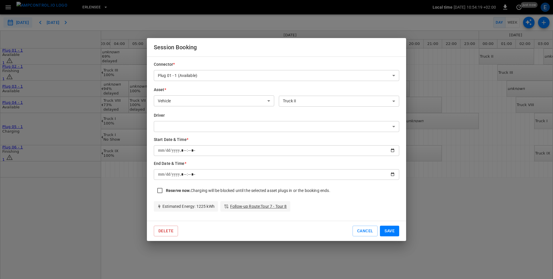
click at [315, 102] on body "**********" at bounding box center [276, 139] width 553 height 279
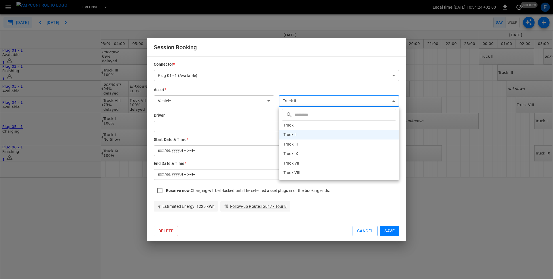
click at [247, 115] on div at bounding box center [276, 139] width 553 height 279
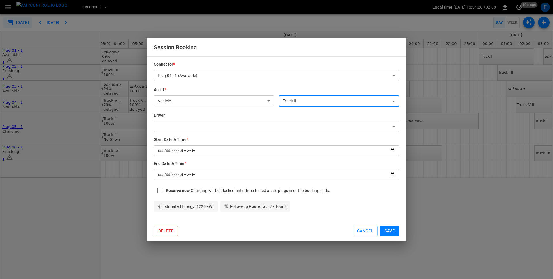
click at [278, 126] on body "**********" at bounding box center [276, 139] width 553 height 279
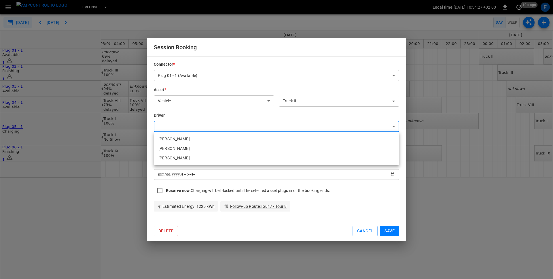
click at [230, 138] on li "Kilian Wolf" at bounding box center [277, 139] width 246 height 10
type input "**********"
click at [210, 111] on div "**********" at bounding box center [274, 120] width 250 height 24
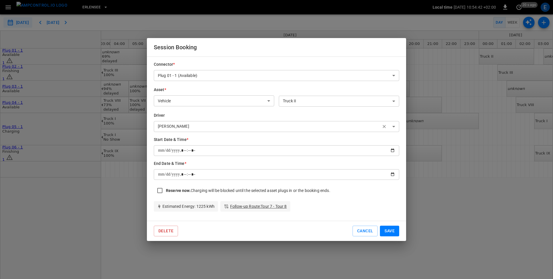
click at [240, 192] on div "Reserve now. Charging will be blocked until the selected asset plugs in or the …" at bounding box center [248, 191] width 165 height 6
click at [298, 191] on div "Reserve now. Charging will be blocked until the selected asset plugs in or the …" at bounding box center [248, 191] width 165 height 6
click at [349, 191] on div "Reserve now. Charging will be blocked until the selected asset plugs in or the …" at bounding box center [277, 190] width 246 height 12
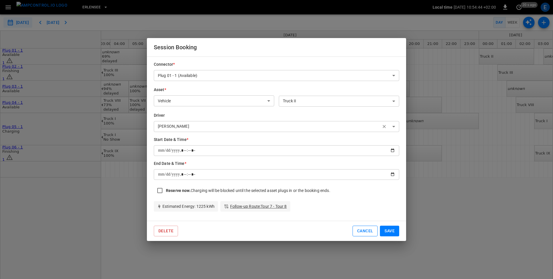
click at [365, 231] on button "Cancel" at bounding box center [365, 231] width 25 height 11
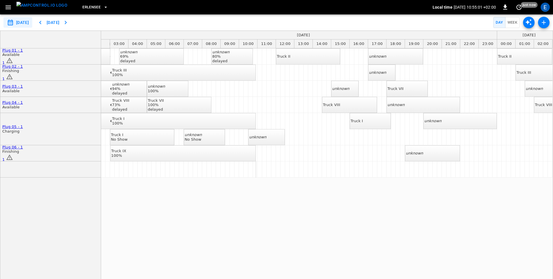
scroll to position [0, 21]
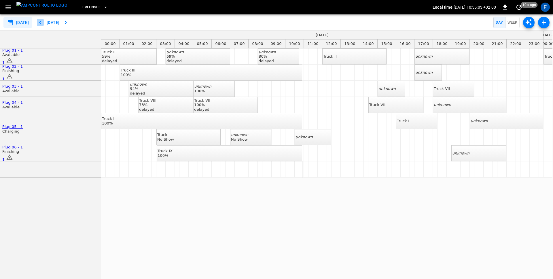
click at [44, 21] on icon "button" at bounding box center [40, 22] width 7 height 7
type input "**********"
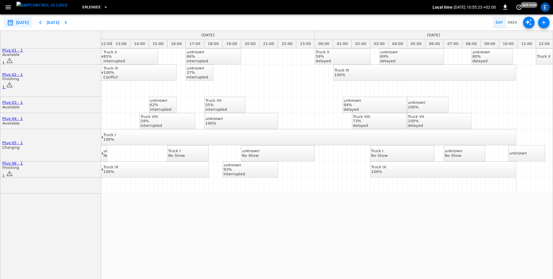
click at [13, 81] on icon "scheduler rows" at bounding box center [9, 84] width 7 height 7
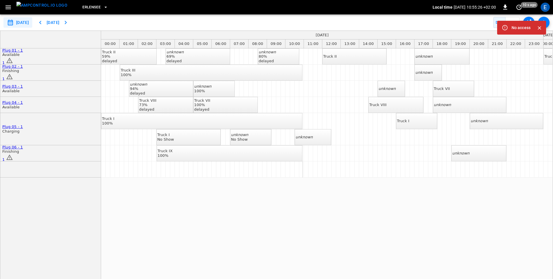
click at [539, 29] on icon "Close" at bounding box center [540, 28] width 6 height 6
click at [10, 9] on icon "button" at bounding box center [7, 7] width 5 height 4
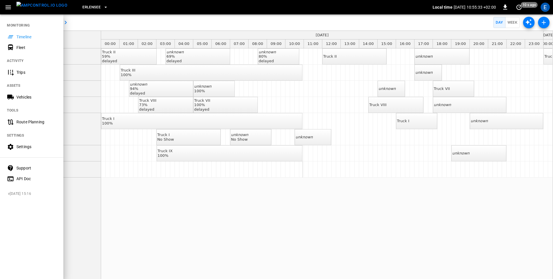
click at [23, 48] on div "Fleet" at bounding box center [36, 48] width 40 height 6
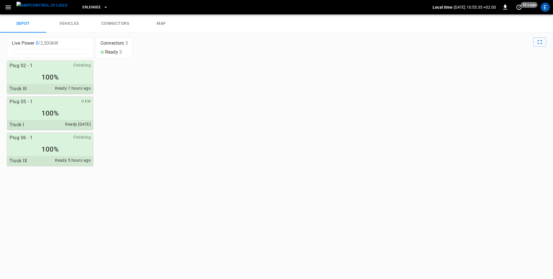
click at [141, 160] on div "Plug 02 - 1 Finishing 100% Truck III Ready 7 hours ago Plug 05 - 1 0 kW 100% Tr…" at bounding box center [277, 168] width 540 height 214
click at [161, 137] on div "Plug 02 - 1 Finishing 100% Truck III Ready 7 hours ago Plug 05 - 1 0 kW 100% Tr…" at bounding box center [277, 168] width 540 height 214
click at [139, 87] on div "Plug 02 - 1 Finishing 100% Truck III Ready 7 hours ago Plug 05 - 1 0 kW 100% Tr…" at bounding box center [277, 168] width 540 height 214
click at [68, 24] on link "vehicles" at bounding box center [69, 23] width 46 height 18
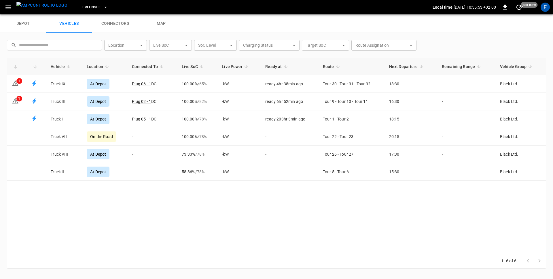
click at [8, 19] on link "depot" at bounding box center [23, 23] width 46 height 18
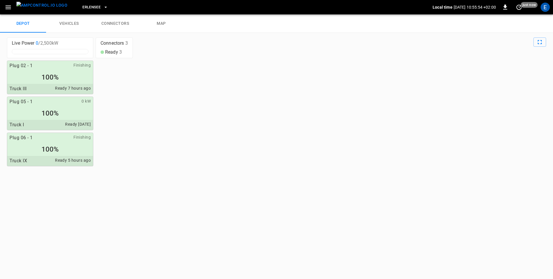
click at [89, 18] on link "vehicles" at bounding box center [69, 23] width 46 height 18
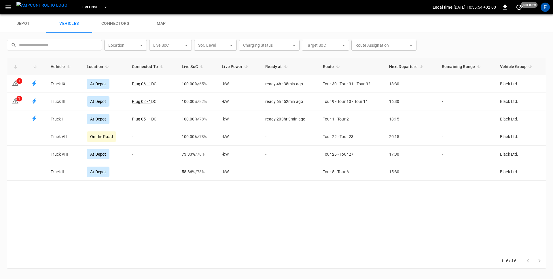
click at [110, 20] on link "connectors" at bounding box center [115, 23] width 46 height 18
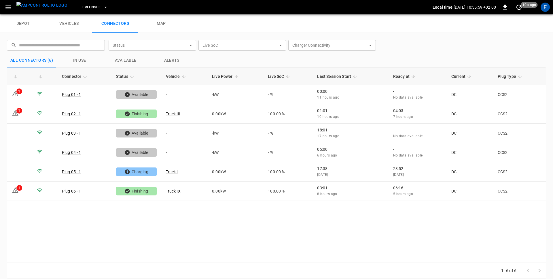
click at [24, 26] on link "depot" at bounding box center [23, 23] width 46 height 18
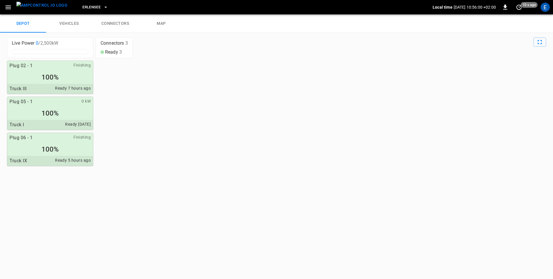
click at [70, 25] on link "vehicles" at bounding box center [69, 23] width 46 height 18
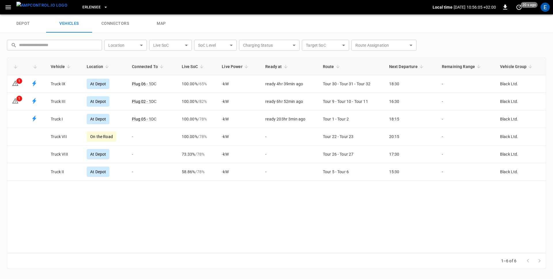
click at [25, 25] on link "depot" at bounding box center [23, 23] width 46 height 18
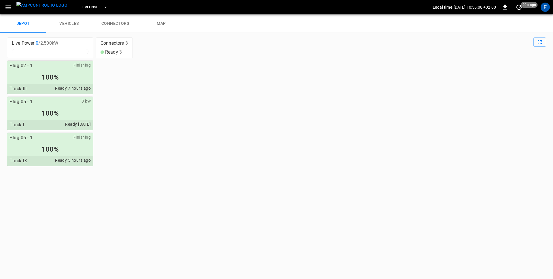
click at [190, 107] on div "Plug 02 - 1 Finishing 100% Truck III Ready 7 hours ago Plug 05 - 1 0 kW 100% Tr…" at bounding box center [277, 168] width 540 height 214
click at [11, 6] on icon "button" at bounding box center [8, 7] width 7 height 7
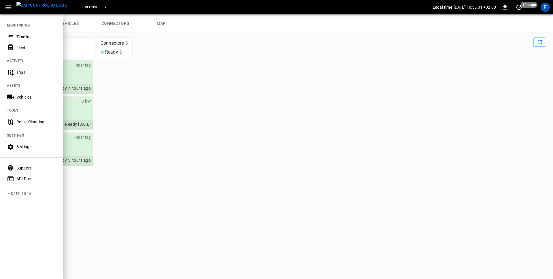
click at [161, 88] on div at bounding box center [276, 139] width 553 height 279
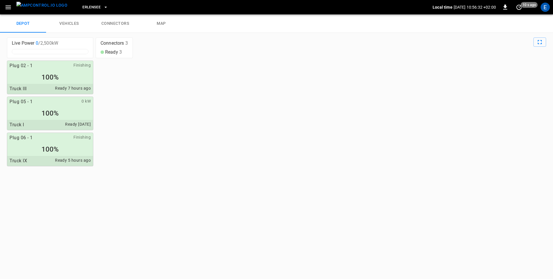
click at [103, 7] on icon "button" at bounding box center [106, 7] width 6 height 6
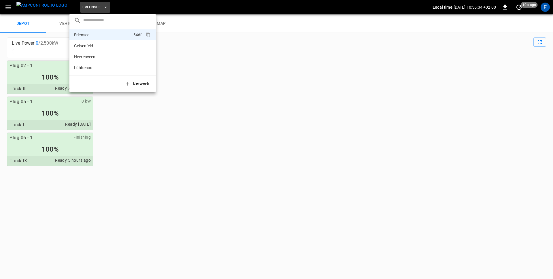
click at [242, 108] on div at bounding box center [276, 139] width 553 height 279
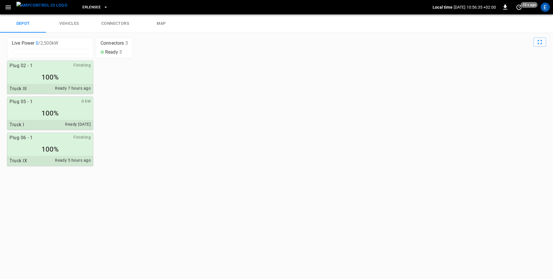
click at [190, 95] on div "Plug 02 - 1 Finishing 100% Truck III Ready 7 hours ago Plug 05 - 1 0 kW 100% Tr…" at bounding box center [277, 168] width 540 height 214
click at [8, 7] on icon "button" at bounding box center [8, 7] width 7 height 7
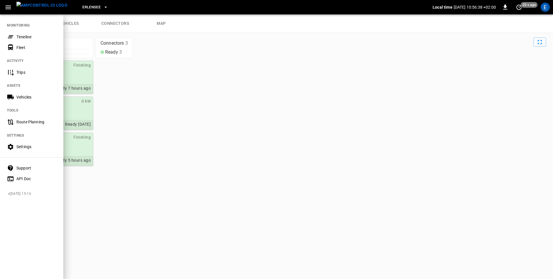
click at [27, 147] on div "Settings" at bounding box center [36, 147] width 40 height 6
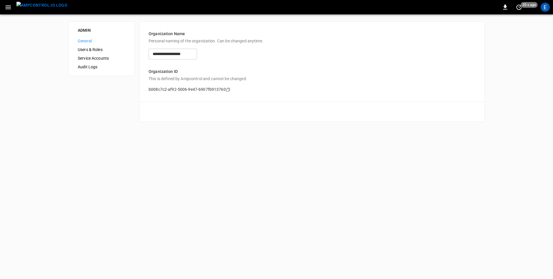
click at [90, 50] on span "Users & Roles" at bounding box center [101, 50] width 47 height 6
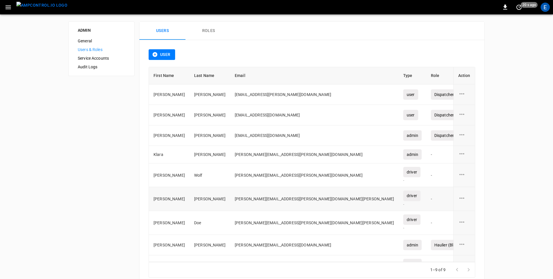
scroll to position [11, 0]
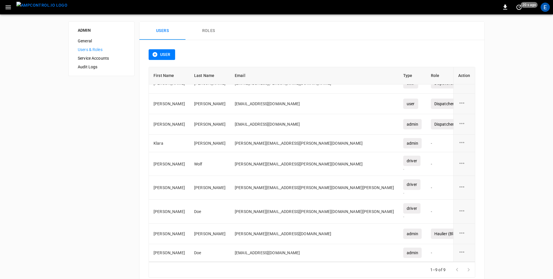
click at [463, 232] on icon "user action options" at bounding box center [462, 232] width 7 height 7
click at [466, 233] on li "Edit" at bounding box center [469, 237] width 20 height 10
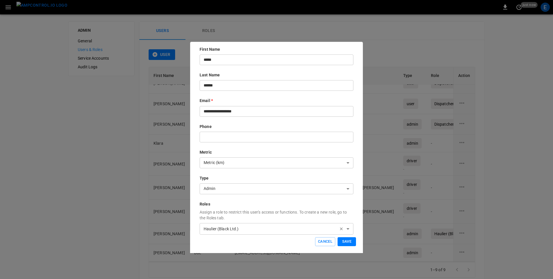
scroll to position [55, 0]
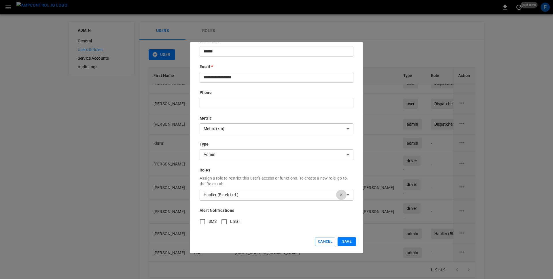
click at [342, 196] on icon "button" at bounding box center [341, 195] width 5 height 5
click at [347, 242] on button "Save" at bounding box center [347, 241] width 18 height 9
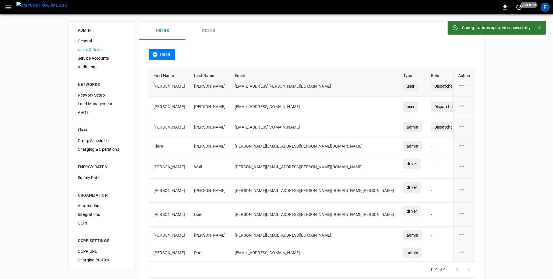
scroll to position [8, 0]
click at [208, 29] on button "Roles" at bounding box center [209, 31] width 46 height 18
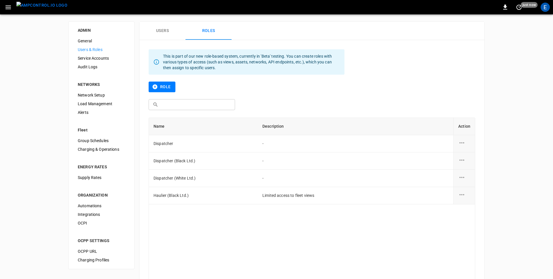
click at [310, 95] on div "Role" at bounding box center [312, 91] width 327 height 18
click at [267, 90] on div "Role" at bounding box center [312, 91] width 327 height 18
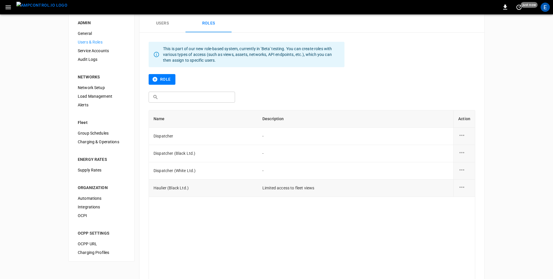
click at [464, 187] on icon "role action options" at bounding box center [462, 187] width 7 height 7
click at [468, 192] on li "Edit" at bounding box center [469, 191] width 20 height 10
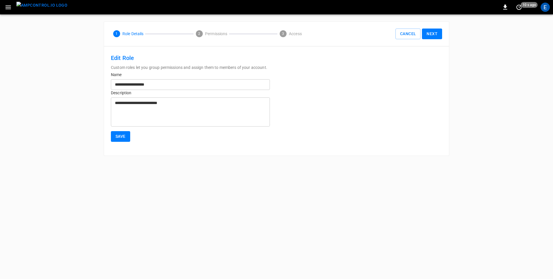
click at [437, 31] on button "Next" at bounding box center [432, 34] width 20 height 11
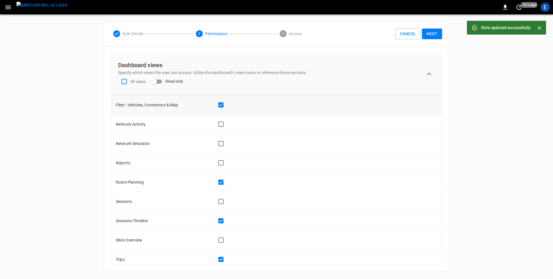
scroll to position [114, 0]
click at [431, 34] on button "Next" at bounding box center [432, 34] width 20 height 11
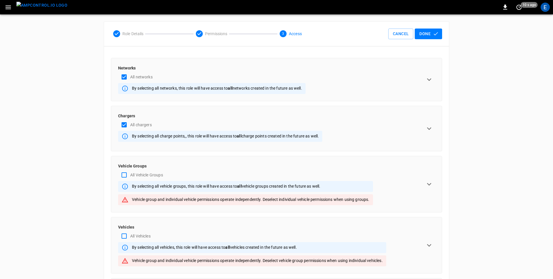
click at [431, 34] on button "Done" at bounding box center [428, 34] width 27 height 11
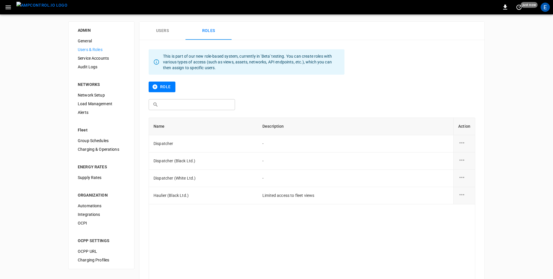
click at [358, 230] on div "Name Description Action Dispatcher - Dispatcher (Black Ltd.) - Dispatcher (Whit…" at bounding box center [312, 215] width 327 height 195
click at [353, 244] on div "Name Description Action Dispatcher - Dispatcher (Black Ltd.) - Dispatcher (Whit…" at bounding box center [312, 215] width 327 height 195
click at [252, 233] on div "Name Description Action Dispatcher - Dispatcher (Black Ltd.) - Dispatcher (Whit…" at bounding box center [312, 215] width 327 height 195
click at [18, 51] on div "ADMIN General Users & Roles Service Accounts Audit Logs NETWORKS Network Setup …" at bounding box center [276, 179] width 553 height 330
click at [459, 195] on icon "role action options" at bounding box center [462, 194] width 7 height 7
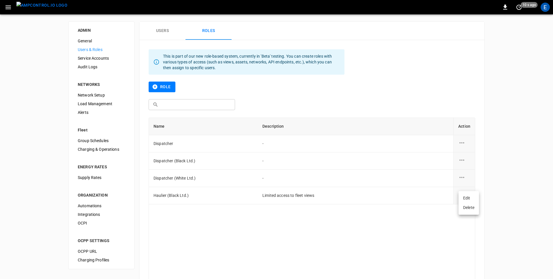
click at [469, 197] on li "Edit" at bounding box center [469, 198] width 20 height 10
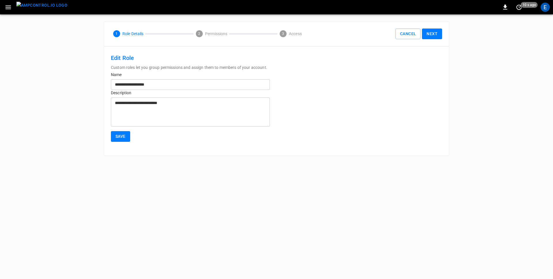
click at [120, 86] on input "**********" at bounding box center [190, 84] width 159 height 11
type input "**********"
click at [207, 114] on textarea "**********" at bounding box center [190, 112] width 151 height 24
click at [122, 135] on button "Save" at bounding box center [120, 136] width 19 height 11
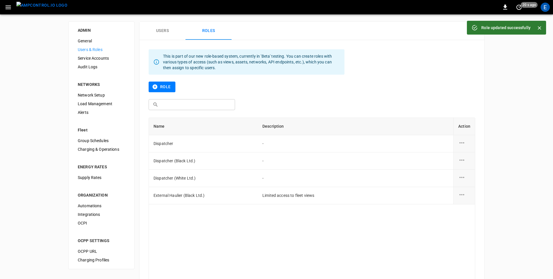
click at [453, 71] on div "This is part of our new role-based system, currently in 'Beta' testing. You can…" at bounding box center [312, 192] width 345 height 291
click at [461, 195] on icon "role action options" at bounding box center [462, 194] width 7 height 7
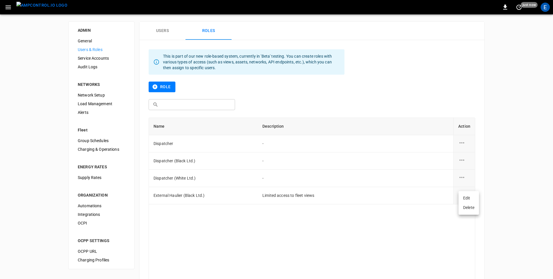
click at [465, 196] on li "Edit" at bounding box center [469, 198] width 20 height 10
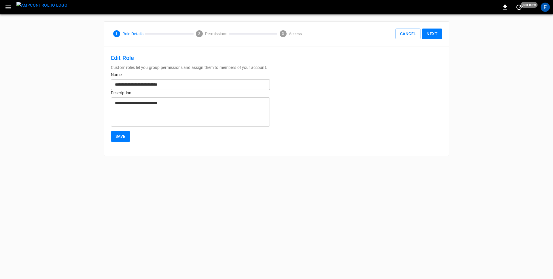
click at [465, 163] on html "**********" at bounding box center [276, 81] width 553 height 163
click at [437, 31] on button "Next" at bounding box center [432, 34] width 20 height 11
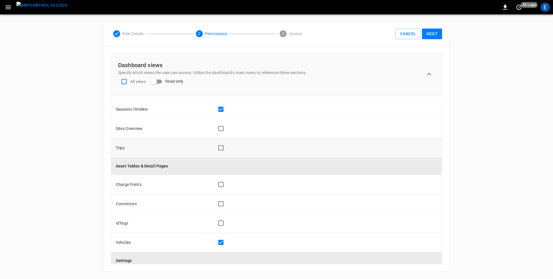
scroll to position [269, 0]
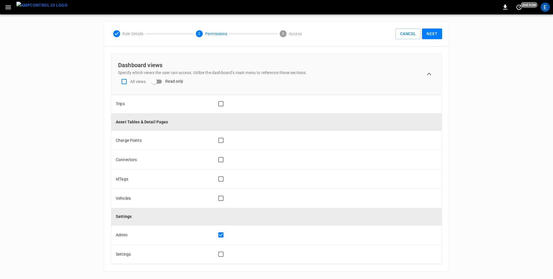
click at [431, 30] on button "Next" at bounding box center [432, 34] width 20 height 11
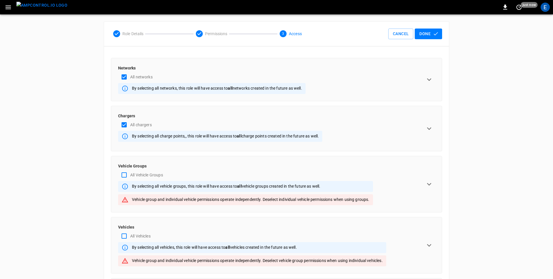
click at [429, 36] on button "Done" at bounding box center [428, 34] width 27 height 11
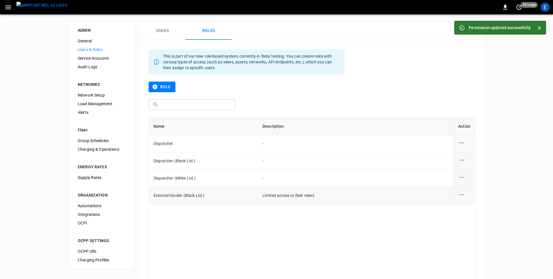
click at [465, 193] on icon "role action options" at bounding box center [462, 194] width 7 height 7
click at [465, 198] on li "Edit" at bounding box center [469, 198] width 20 height 10
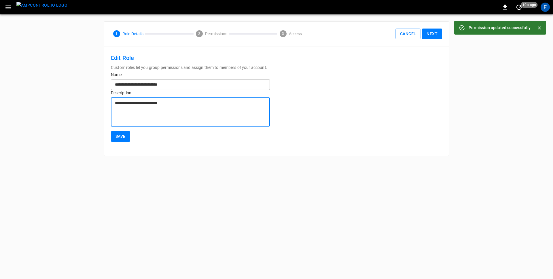
drag, startPoint x: 174, startPoint y: 103, endPoint x: 148, endPoint y: 103, distance: 25.7
click at [148, 103] on textarea "**********" at bounding box center [190, 112] width 151 height 24
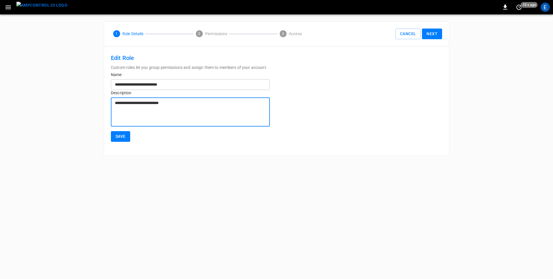
type textarea "**********"
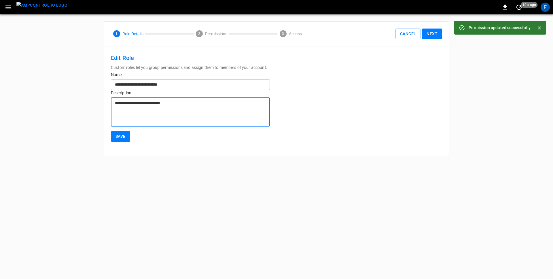
click at [121, 139] on button "Save" at bounding box center [120, 136] width 19 height 11
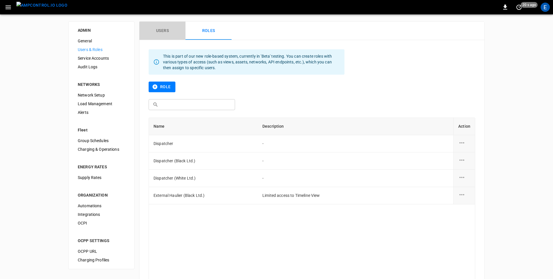
click at [163, 34] on button "Users" at bounding box center [163, 31] width 46 height 18
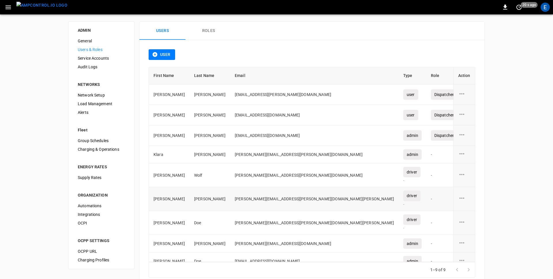
scroll to position [8, 0]
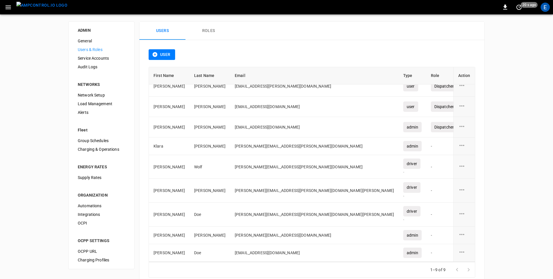
click at [464, 233] on icon "user action options" at bounding box center [462, 234] width 7 height 7
click at [467, 238] on li "Edit" at bounding box center [469, 238] width 20 height 10
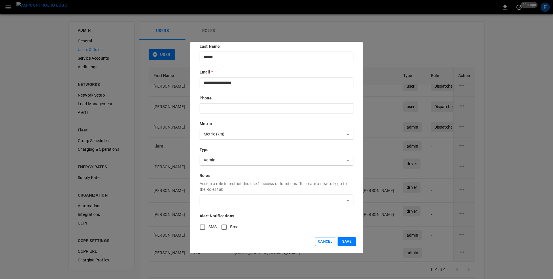
scroll to position [55, 0]
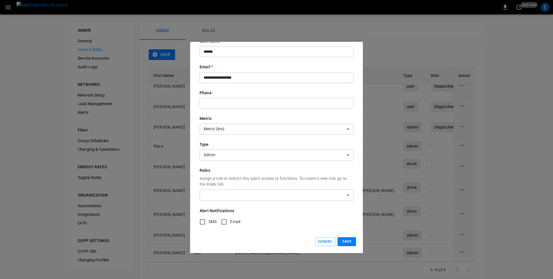
click at [221, 193] on body "0 just now E ADMIN General Users & Roles Service Accounts Audit Logs NETWORKS N…" at bounding box center [276, 147] width 553 height 294
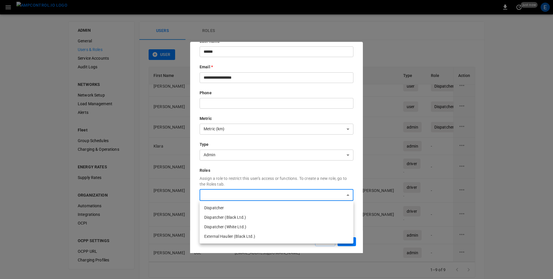
click at [231, 235] on li "External Haulier (Black Ltd.)" at bounding box center [277, 237] width 154 height 10
type input "**********"
click at [358, 213] on div at bounding box center [276, 139] width 553 height 279
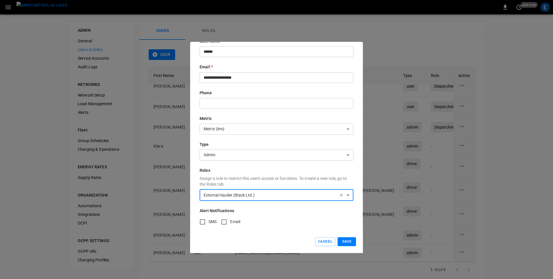
click at [349, 240] on button "Save" at bounding box center [347, 241] width 18 height 9
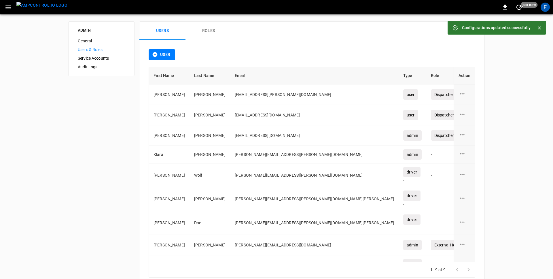
click at [3, 6] on button "button" at bounding box center [8, 7] width 12 height 11
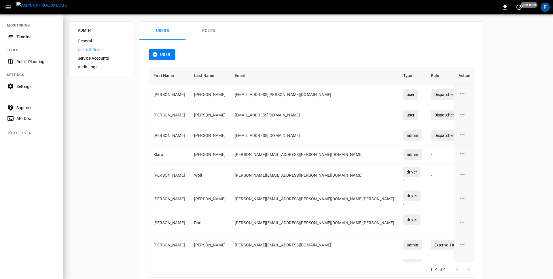
click at [455, 229] on div at bounding box center [276, 139] width 553 height 279
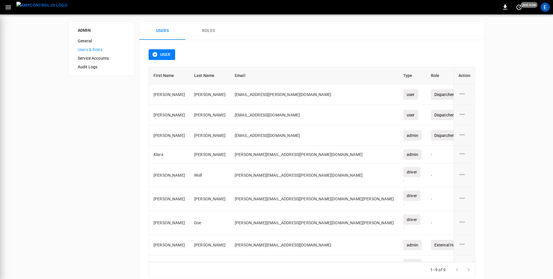
scroll to position [11, 0]
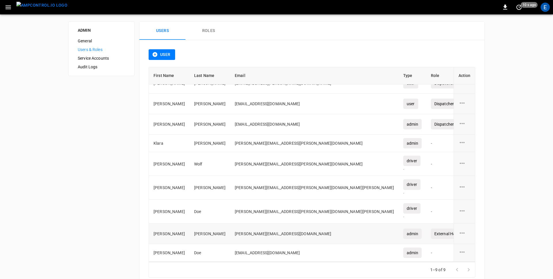
click at [462, 233] on icon "user action options" at bounding box center [462, 233] width 5 height 1
click at [467, 235] on li "Edit" at bounding box center [469, 237] width 20 height 10
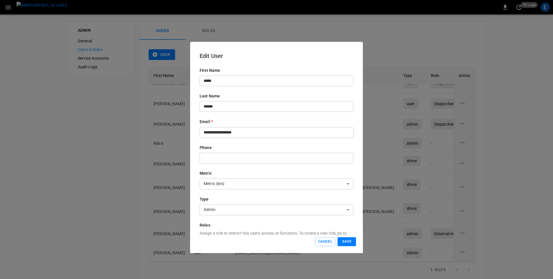
scroll to position [55, 0]
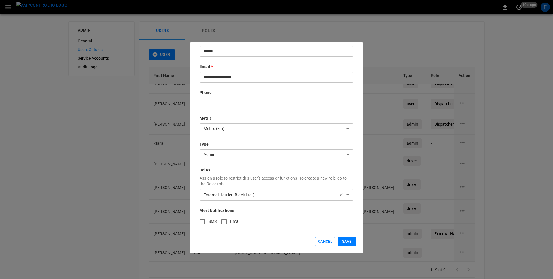
click at [341, 195] on icon "button" at bounding box center [341, 195] width 5 height 5
click at [347, 240] on button "Save" at bounding box center [347, 241] width 18 height 9
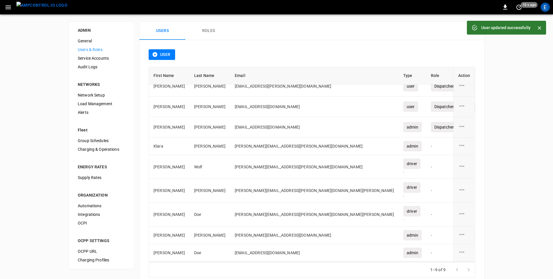
scroll to position [8, 0]
click at [200, 35] on button "Roles" at bounding box center [209, 31] width 46 height 18
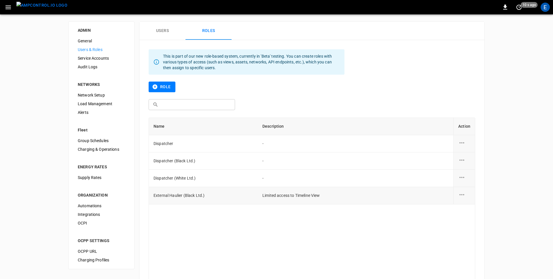
click at [465, 195] on icon "role action options" at bounding box center [462, 194] width 7 height 7
click at [467, 196] on li "Edit" at bounding box center [469, 198] width 20 height 10
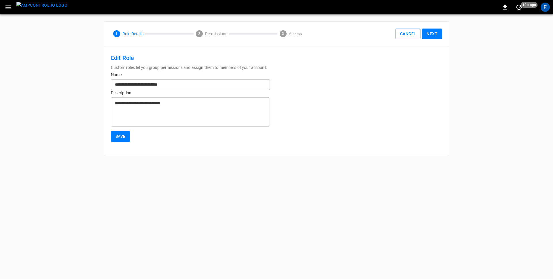
click at [432, 34] on button "Next" at bounding box center [432, 34] width 20 height 11
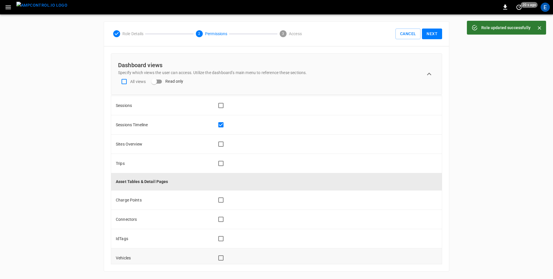
scroll to position [107, 0]
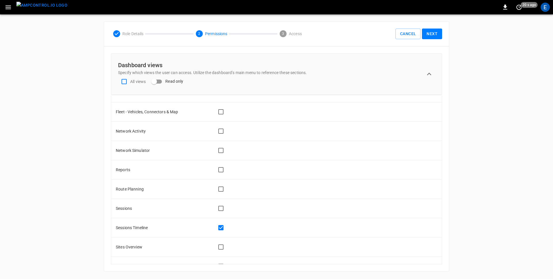
click at [435, 33] on button "Next" at bounding box center [432, 34] width 20 height 11
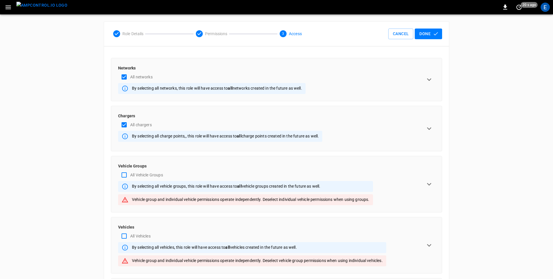
click at [430, 33] on button "Done" at bounding box center [428, 34] width 27 height 11
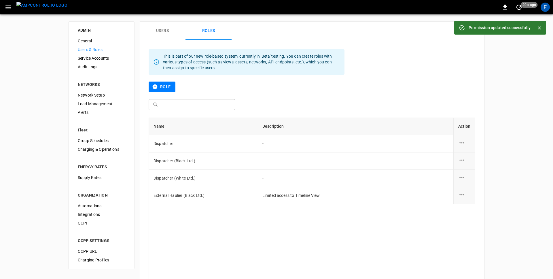
click at [164, 31] on button "Users" at bounding box center [163, 31] width 46 height 18
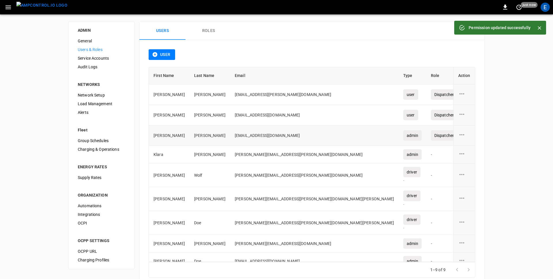
scroll to position [8, 0]
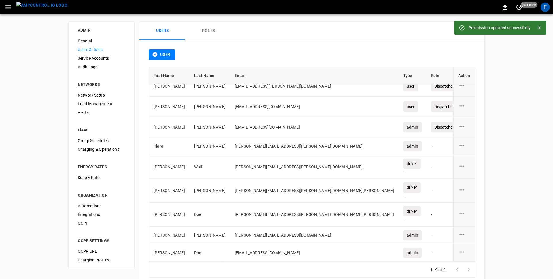
click at [464, 233] on icon "user action options" at bounding box center [462, 234] width 7 height 7
click at [468, 235] on li "Edit" at bounding box center [469, 238] width 20 height 10
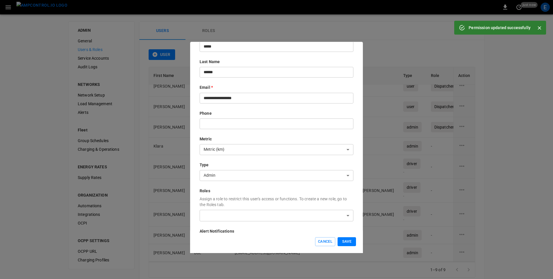
scroll to position [51, 0]
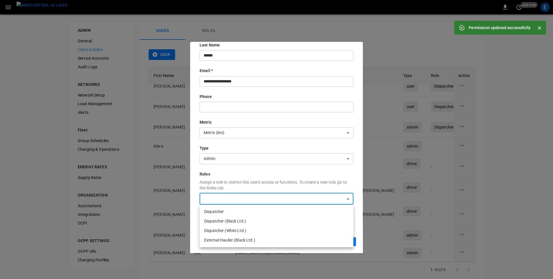
click at [235, 195] on body "Permission updated successfully 0 just now E ADMIN General Users & Roles Servic…" at bounding box center [276, 147] width 553 height 294
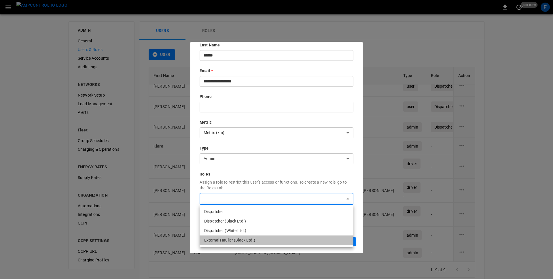
click at [238, 241] on li "External Haulier (Black Ltd.)" at bounding box center [277, 241] width 154 height 10
type input "**********"
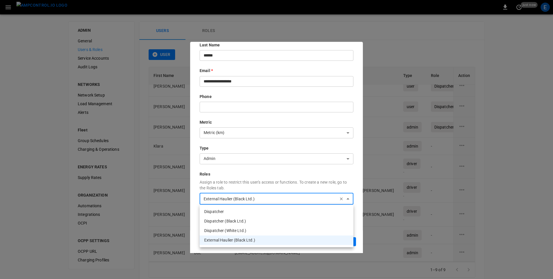
click at [340, 175] on div at bounding box center [276, 139] width 553 height 279
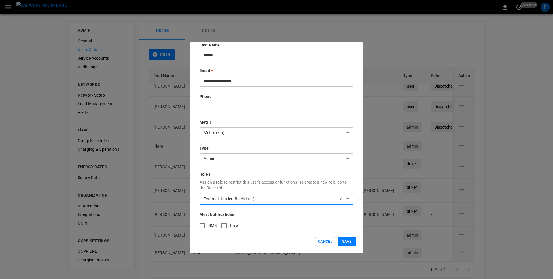
click at [348, 238] on button "Save" at bounding box center [347, 241] width 18 height 9
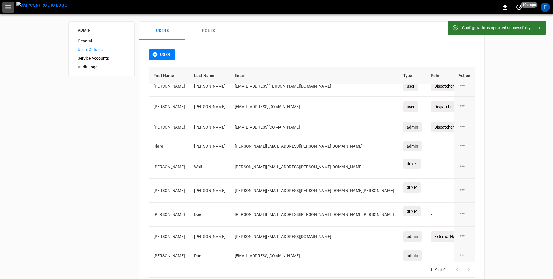
click at [11, 9] on icon "button" at bounding box center [8, 7] width 7 height 7
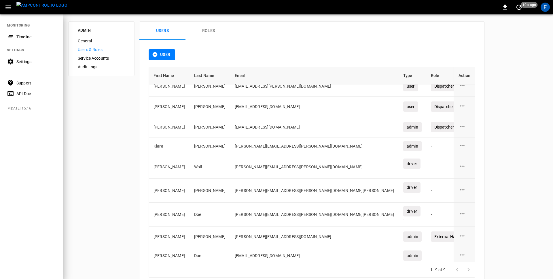
click at [32, 37] on div "Timeline" at bounding box center [36, 37] width 40 height 6
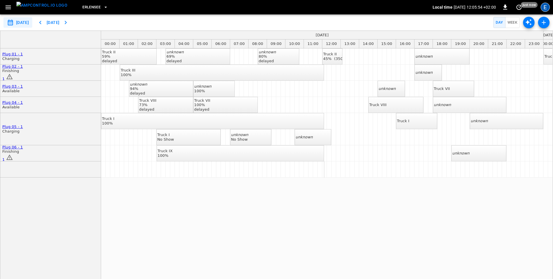
click at [547, 9] on div "E" at bounding box center [545, 7] width 9 height 9
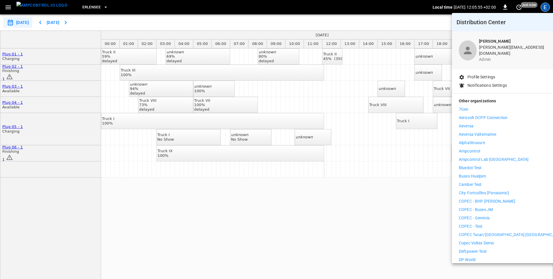
click at [317, 10] on div at bounding box center [276, 139] width 553 height 279
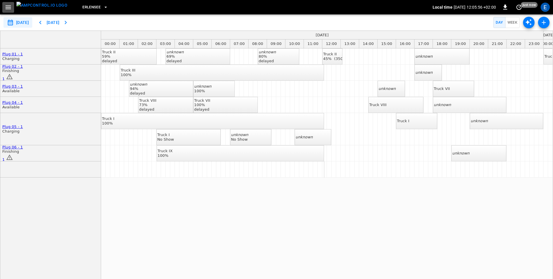
click at [7, 10] on icon "button" at bounding box center [8, 7] width 7 height 7
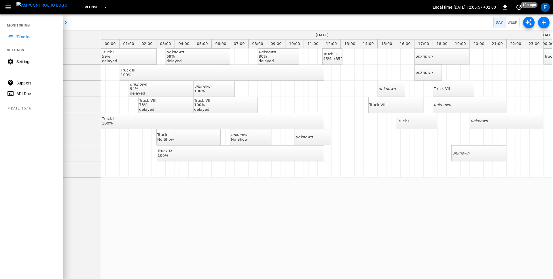
click at [82, 8] on span "Erlensee" at bounding box center [91, 7] width 18 height 7
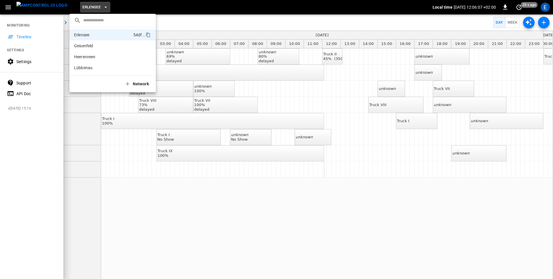
click at [87, 12] on div at bounding box center [276, 139] width 553 height 279
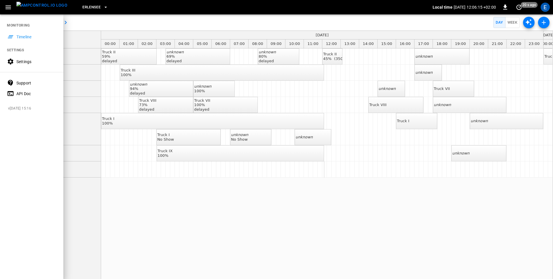
click at [84, 9] on span "Erlensee" at bounding box center [91, 7] width 18 height 7
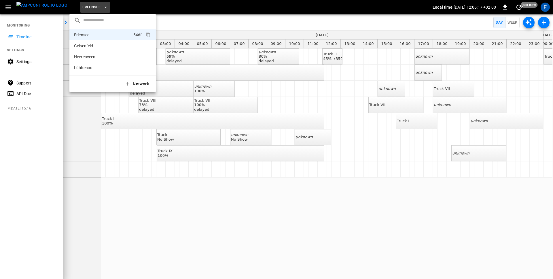
click at [25, 64] on div at bounding box center [276, 139] width 553 height 279
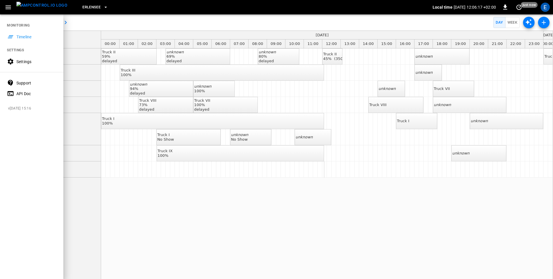
click at [16, 63] on div "Settings" at bounding box center [36, 62] width 40 height 6
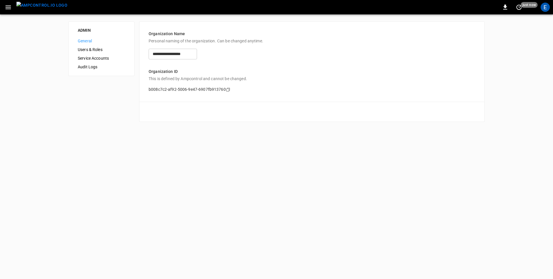
click at [101, 48] on span "Users & Roles" at bounding box center [101, 50] width 47 height 6
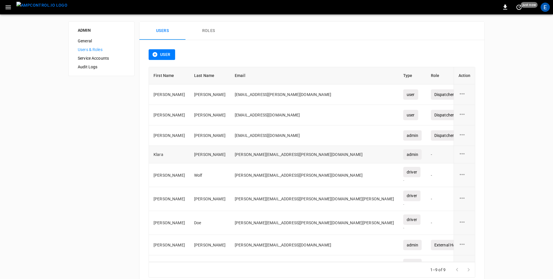
scroll to position [11, 0]
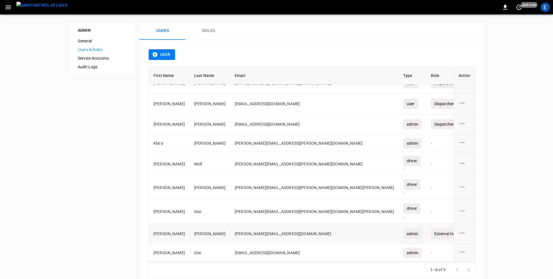
click at [463, 233] on icon "user action options" at bounding box center [462, 233] width 5 height 1
click at [468, 235] on li "Edit" at bounding box center [469, 237] width 20 height 10
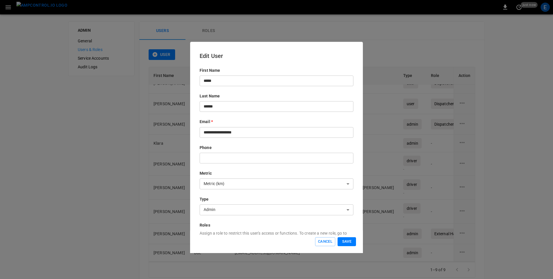
scroll to position [55, 0]
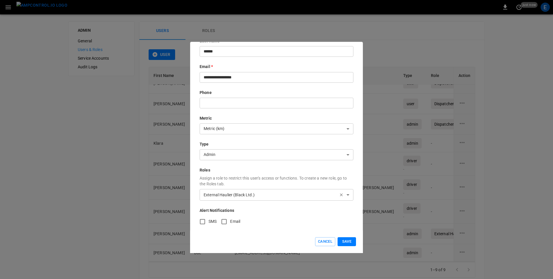
click at [341, 196] on icon "button" at bounding box center [341, 195] width 5 height 5
click at [348, 240] on button "Save" at bounding box center [347, 241] width 18 height 9
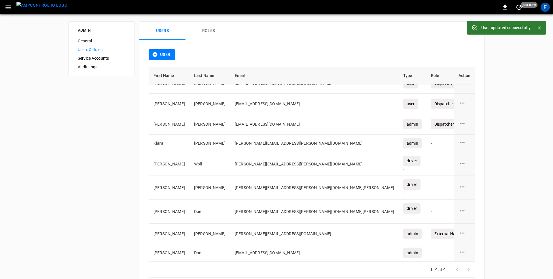
scroll to position [8, 0]
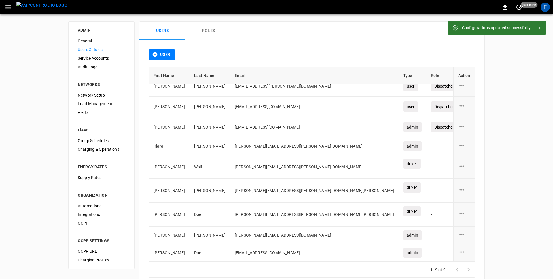
click at [13, 66] on div "ADMIN General Users & Roles Service Accounts Audit Logs NETWORKS Network Setup …" at bounding box center [276, 154] width 553 height 280
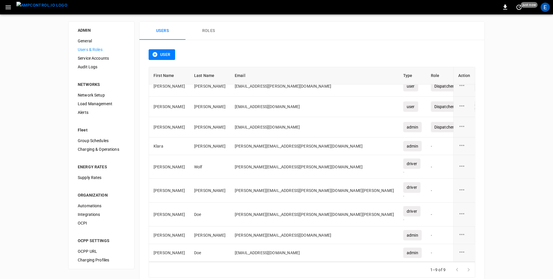
click at [32, 9] on img "menu" at bounding box center [41, 5] width 51 height 7
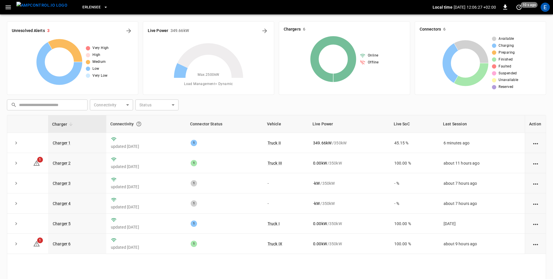
click at [196, 104] on icon at bounding box center [209, 78] width 72 height 72
click at [5, 9] on icon "button" at bounding box center [7, 7] width 5 height 4
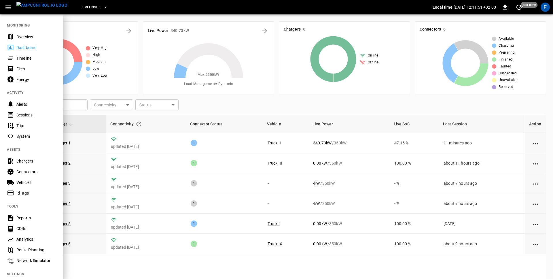
click at [34, 32] on div "Overview" at bounding box center [31, 36] width 63 height 11
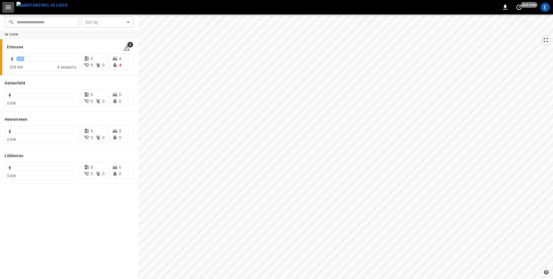
click at [8, 8] on icon "button" at bounding box center [7, 7] width 5 height 4
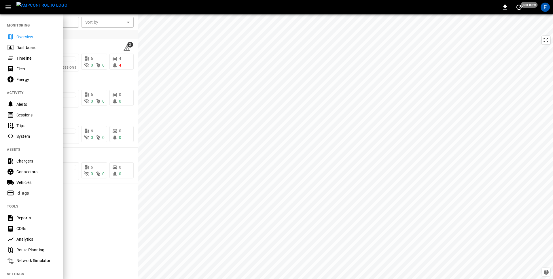
click at [8, 8] on icon "button" at bounding box center [8, 7] width 7 height 7
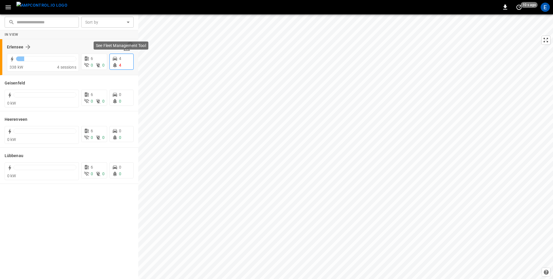
click at [119, 65] on span "4" at bounding box center [120, 65] width 2 height 5
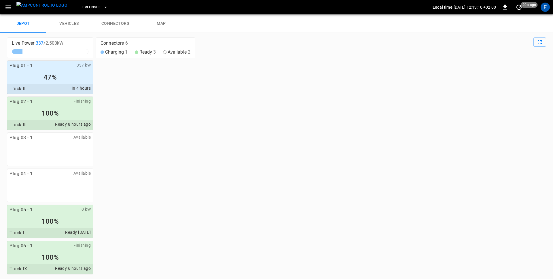
click at [7, 7] on icon "button" at bounding box center [8, 7] width 7 height 7
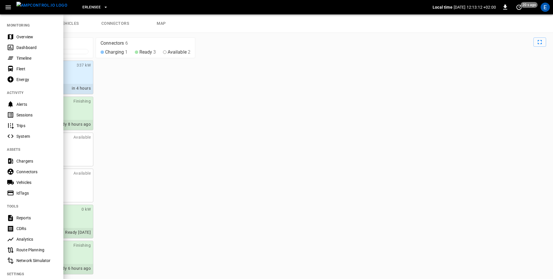
click at [28, 58] on div "Timeline" at bounding box center [36, 58] width 40 height 6
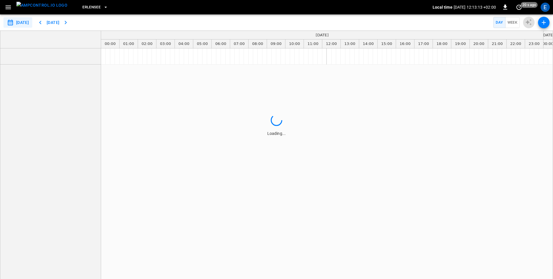
click at [10, 6] on icon "button" at bounding box center [7, 7] width 5 height 4
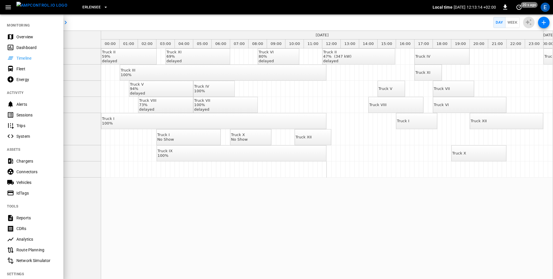
click at [23, 36] on div "Overview" at bounding box center [36, 37] width 40 height 6
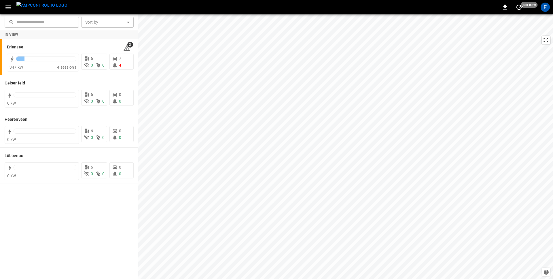
click at [7, 5] on icon "button" at bounding box center [8, 7] width 7 height 7
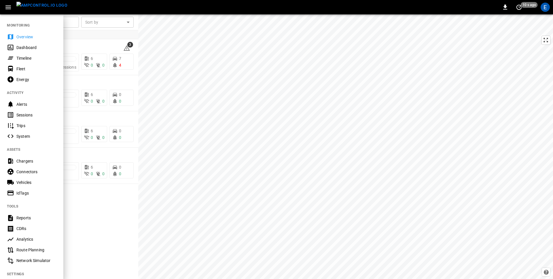
click at [94, 35] on div at bounding box center [276, 139] width 553 height 279
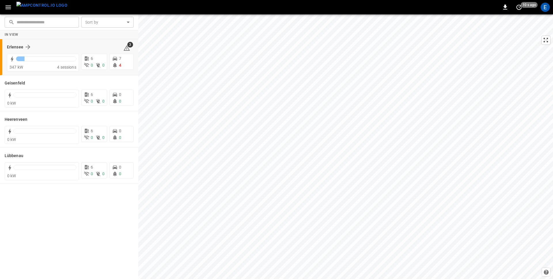
click at [81, 44] on div "Erlensee" at bounding box center [62, 47] width 110 height 7
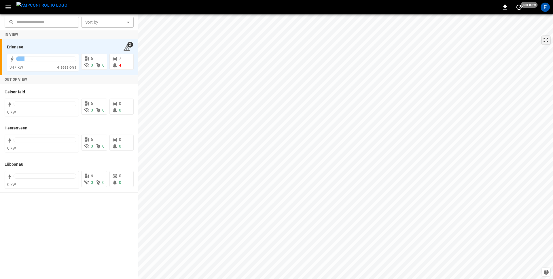
click at [548, 42] on icon at bounding box center [546, 40] width 4 height 4
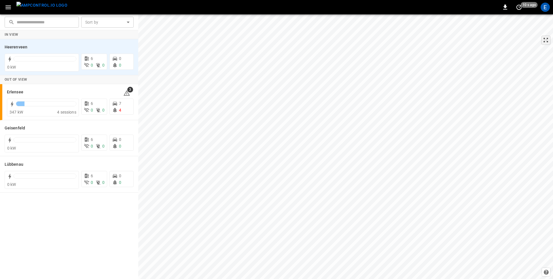
click at [547, 42] on icon at bounding box center [546, 40] width 6 height 6
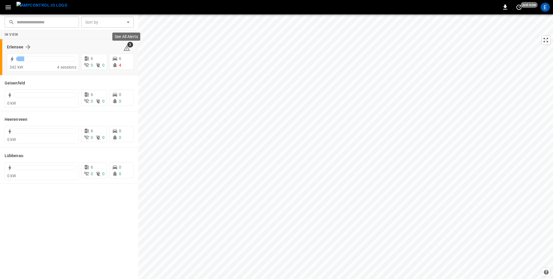
click at [129, 45] on span "3" at bounding box center [130, 45] width 6 height 6
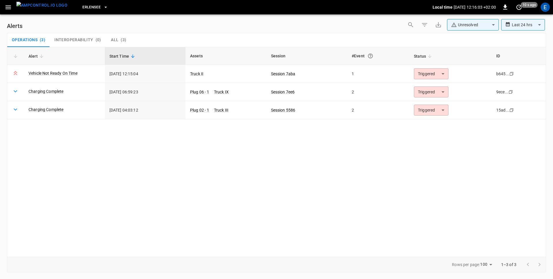
click at [226, 212] on div "Alert Start Time Assets Session #Event Status ID Vehicle Not Ready On Time 2025…" at bounding box center [277, 152] width 540 height 210
click at [93, 152] on div "Alert Start Time Assets Session #Event Status ID Vehicle Not Ready On Time 2025…" at bounding box center [277, 152] width 540 height 210
click at [255, 23] on div "**********" at bounding box center [277, 26] width 540 height 14
click at [214, 28] on div "**********" at bounding box center [277, 26] width 540 height 14
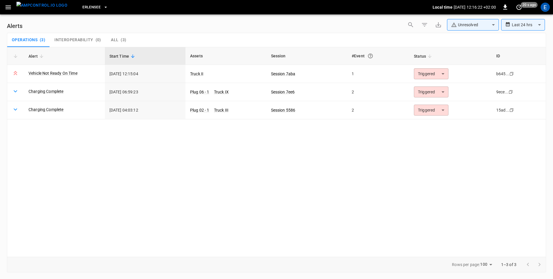
click at [10, 6] on icon "button" at bounding box center [7, 7] width 5 height 4
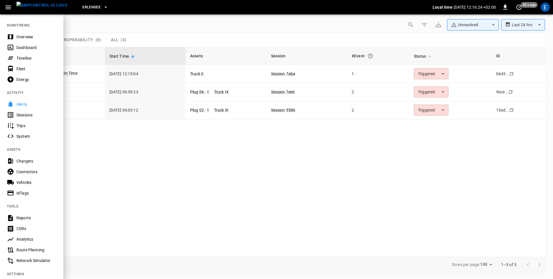
click at [124, 23] on div at bounding box center [276, 139] width 553 height 279
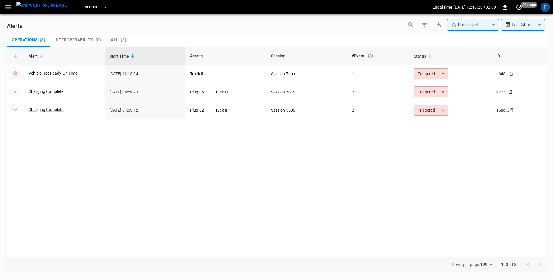
click at [10, 5] on icon "button" at bounding box center [8, 7] width 7 height 7
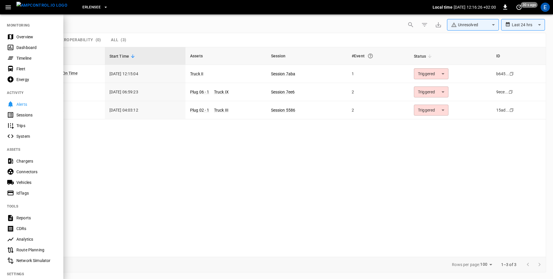
click at [153, 190] on div at bounding box center [276, 139] width 553 height 279
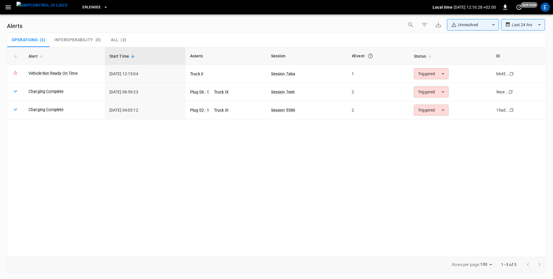
click at [121, 39] on span "( 3 )" at bounding box center [123, 39] width 5 height 5
click at [31, 40] on span "Operations" at bounding box center [25, 39] width 26 height 5
click at [111, 27] on div "**********" at bounding box center [277, 26] width 540 height 14
click at [88, 168] on div "Alert Start Time Assets Session #Event Status ID Vehicle Not Ready On Time 2025…" at bounding box center [277, 152] width 540 height 210
click at [137, 22] on div "**********" at bounding box center [277, 26] width 540 height 14
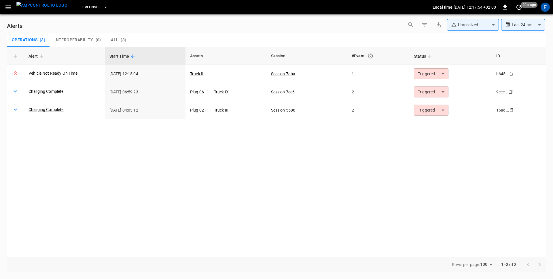
click at [95, 28] on div "**********" at bounding box center [277, 26] width 540 height 14
click at [9, 10] on icon "button" at bounding box center [8, 7] width 7 height 7
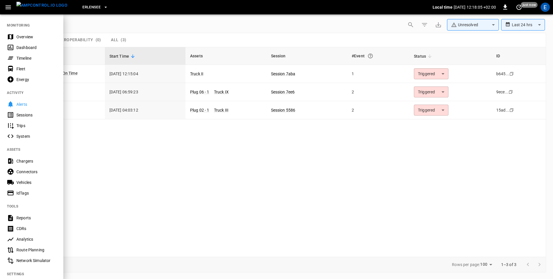
click at [30, 56] on div "Timeline" at bounding box center [36, 58] width 40 height 6
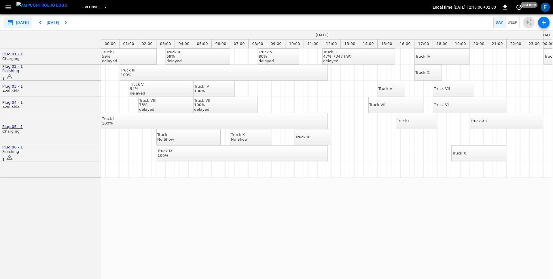
click at [122, 24] on div "**********" at bounding box center [276, 22] width 553 height 16
click at [545, 5] on div "E" at bounding box center [545, 7] width 9 height 9
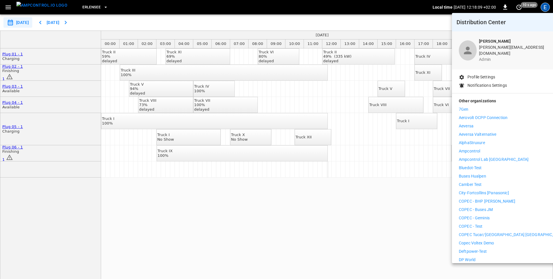
click at [473, 148] on p "Ampcontrol" at bounding box center [469, 151] width 21 height 6
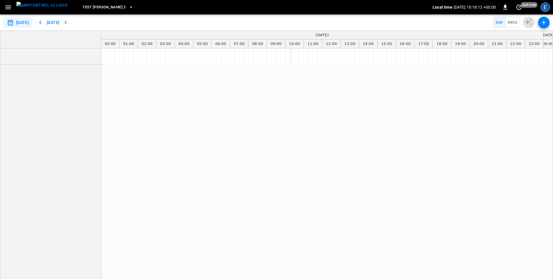
click at [546, 9] on div "E" at bounding box center [545, 7] width 9 height 9
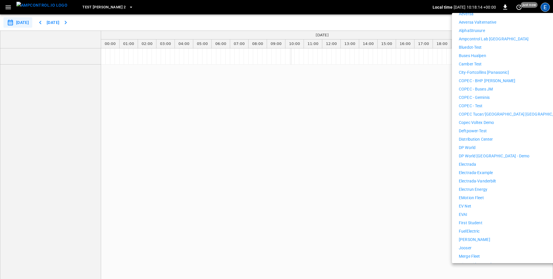
scroll to position [114, 0]
click at [484, 219] on li "First Student" at bounding box center [512, 221] width 106 height 6
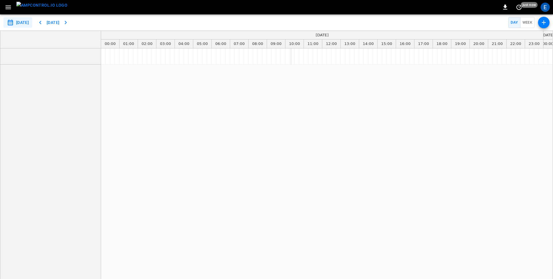
click at [9, 7] on icon "button" at bounding box center [8, 7] width 7 height 7
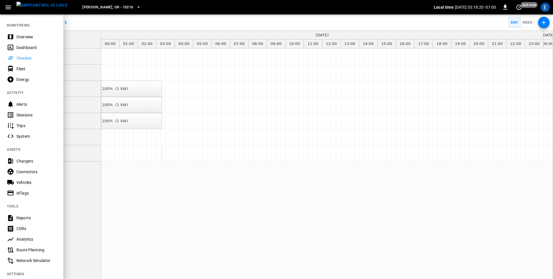
click at [137, 97] on div at bounding box center [276, 139] width 553 height 279
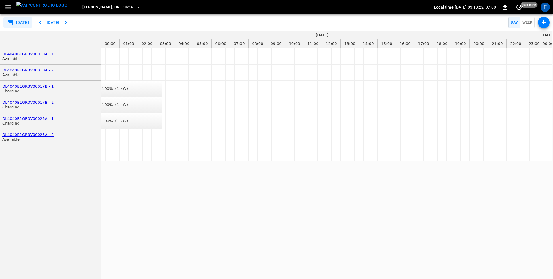
click at [41, 21] on icon "button" at bounding box center [40, 22] width 2 height 3
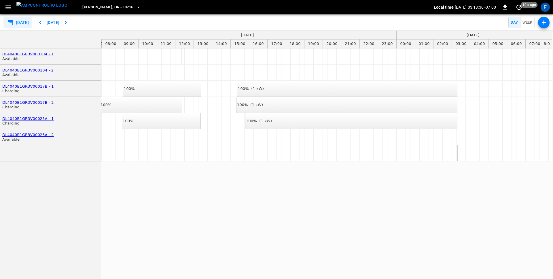
scroll to position [0, 140]
click at [94, 8] on span "[PERSON_NAME], OR - 10216" at bounding box center [107, 7] width 51 height 7
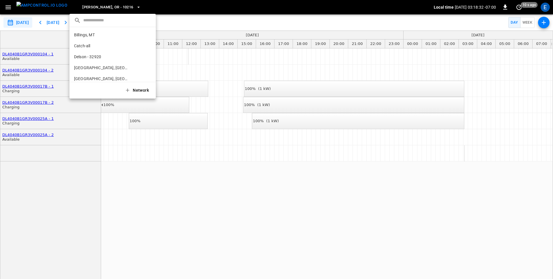
scroll to position [97, 0]
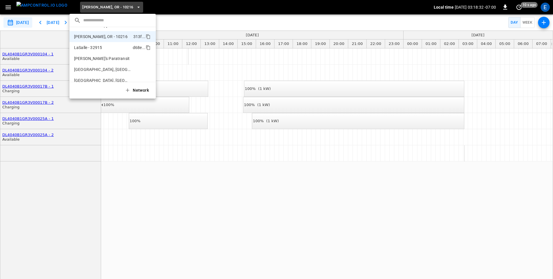
click at [102, 48] on p "LaSalle - 32915" at bounding box center [102, 48] width 56 height 6
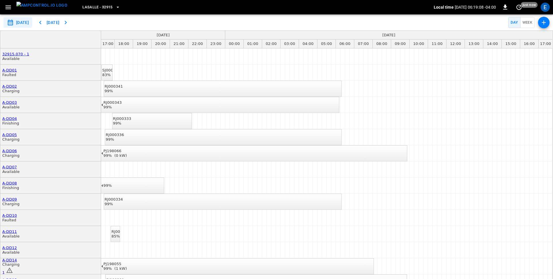
click at [127, 151] on div "PJ198066 99% (0 kW)" at bounding box center [115, 153] width 24 height 9
click at [41, 23] on icon "button" at bounding box center [40, 22] width 2 height 3
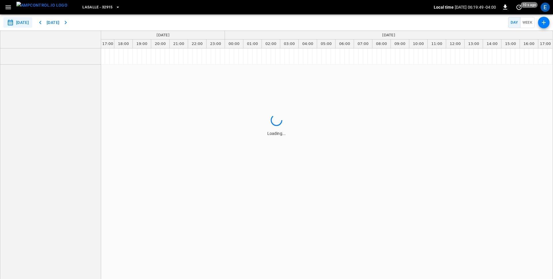
type input "**********"
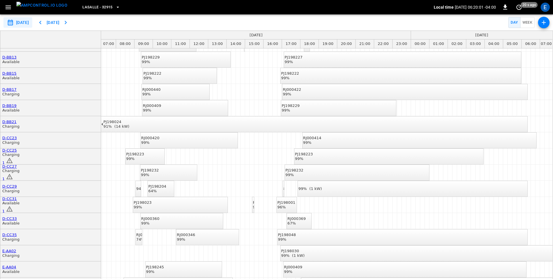
click at [129, 127] on div "PJ198024 91% (14 kW)" at bounding box center [116, 124] width 26 height 9
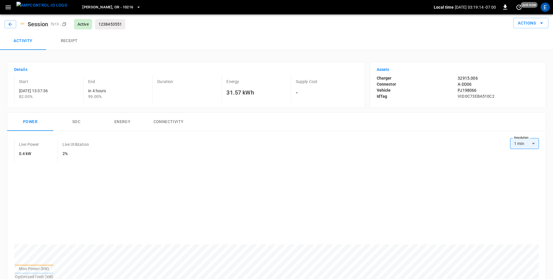
scroll to position [3, 0]
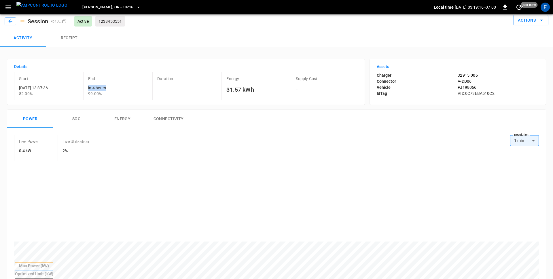
drag, startPoint x: 86, startPoint y: 87, endPoint x: 114, endPoint y: 88, distance: 27.4
click at [114, 88] on div "End in 4 hours 99.00%" at bounding box center [116, 86] width 67 height 28
click at [114, 88] on div "in 4 hours 99.00%" at bounding box center [119, 91] width 62 height 12
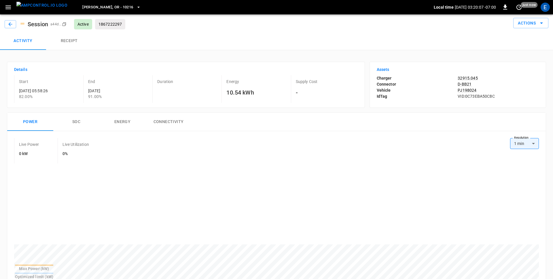
click at [90, 91] on div "[DATE] 91.00%" at bounding box center [119, 94] width 62 height 12
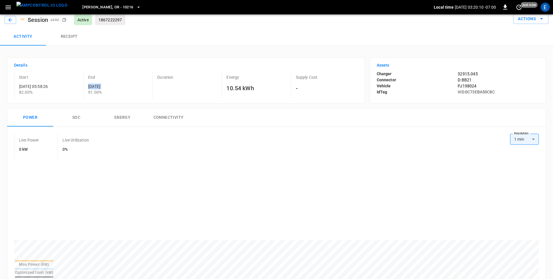
click at [189, 88] on div "Duration" at bounding box center [185, 85] width 67 height 28
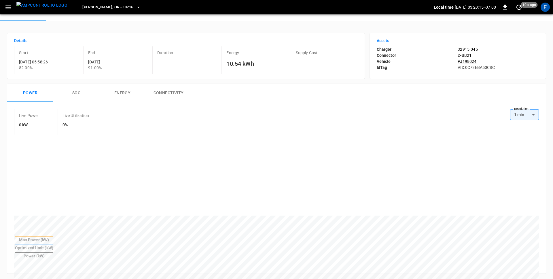
scroll to position [0, 0]
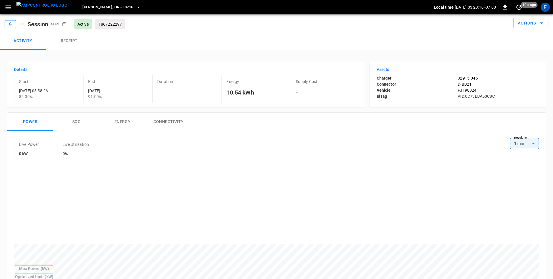
click at [8, 28] on button "button" at bounding box center [11, 24] width 12 height 8
click at [33, 9] on img "menu" at bounding box center [41, 5] width 51 height 7
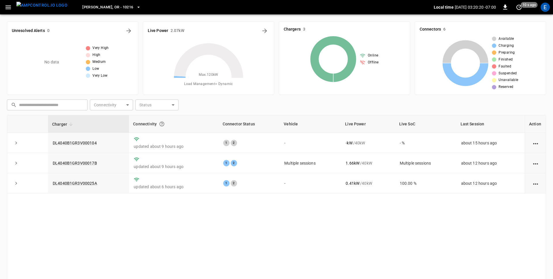
click at [82, 7] on span "[PERSON_NAME], OR - 10216" at bounding box center [107, 7] width 51 height 7
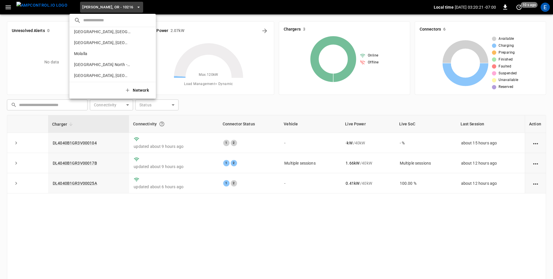
scroll to position [137, 0]
click at [99, 62] on p "[GEOGRAPHIC_DATA] North - 32905" at bounding box center [102, 62] width 56 height 6
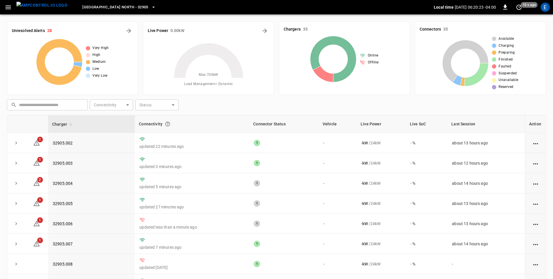
click at [222, 108] on icon at bounding box center [209, 78] width 72 height 72
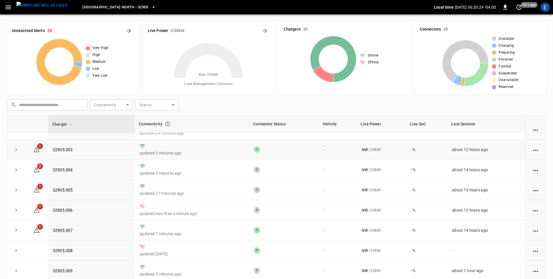
scroll to position [0, 0]
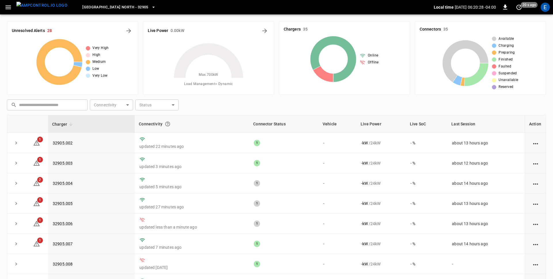
click at [9, 5] on icon "button" at bounding box center [8, 7] width 7 height 7
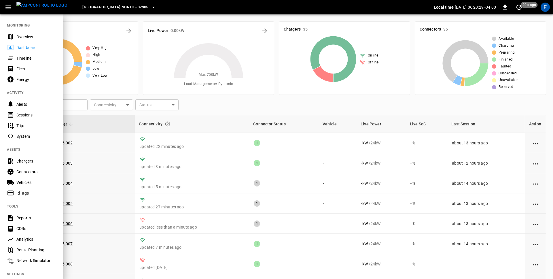
click at [30, 57] on div "Timeline" at bounding box center [36, 58] width 40 height 6
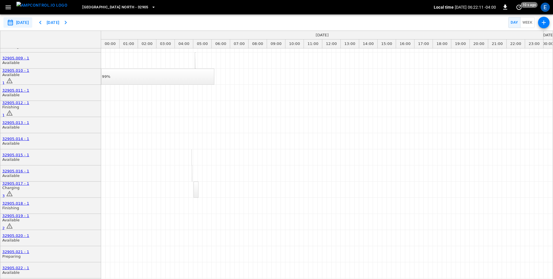
scroll to position [112, 0]
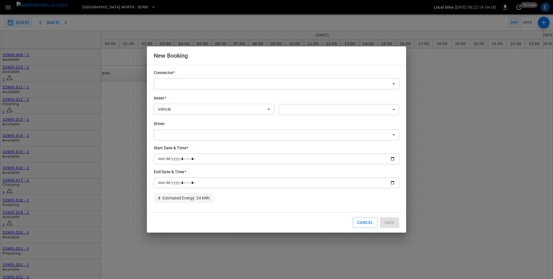
type input "**********"
click at [363, 224] on button "Cancel" at bounding box center [365, 222] width 25 height 11
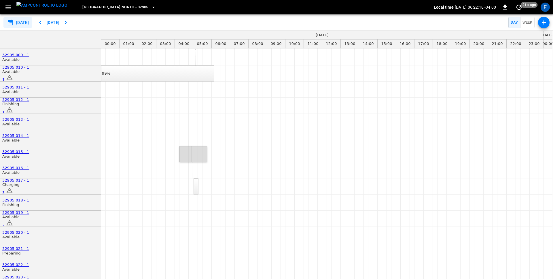
drag, startPoint x: 181, startPoint y: 151, endPoint x: 204, endPoint y: 151, distance: 23.4
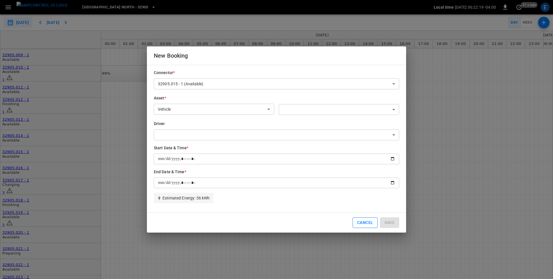
click at [365, 224] on button "Cancel" at bounding box center [365, 222] width 25 height 11
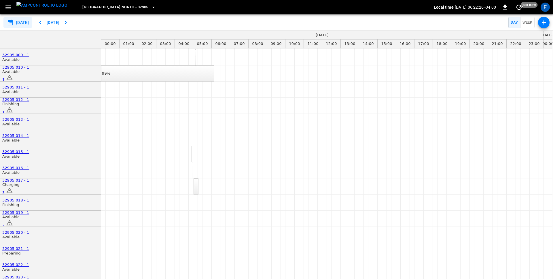
click at [193, 152] on div "99%" at bounding box center [197, 154] width 8 height 5
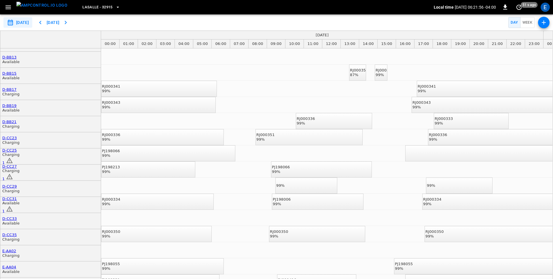
scroll to position [626, 575]
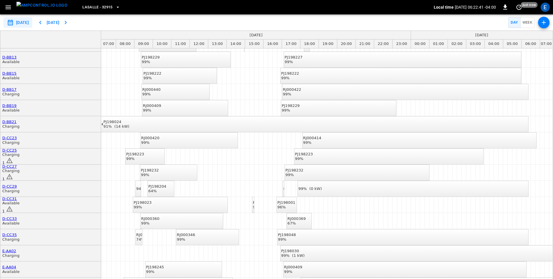
click at [160, 140] on div "RJ000420 99%" at bounding box center [150, 140] width 18 height 9
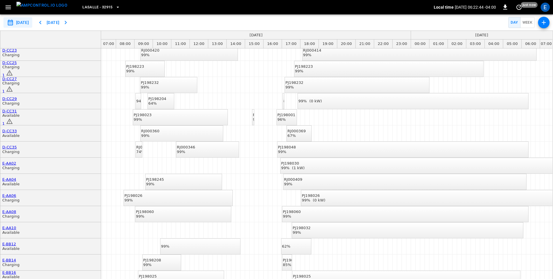
scroll to position [727, 0]
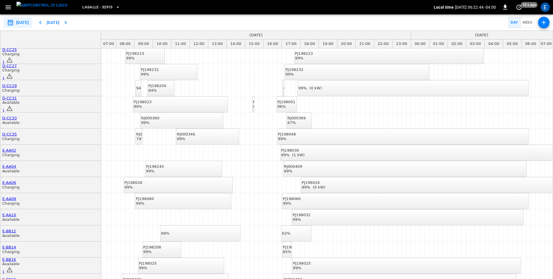
click at [164, 167] on div "PJ198245 99%" at bounding box center [155, 168] width 18 height 9
click at [92, 8] on span "LaSalle - 32915" at bounding box center [97, 7] width 30 height 7
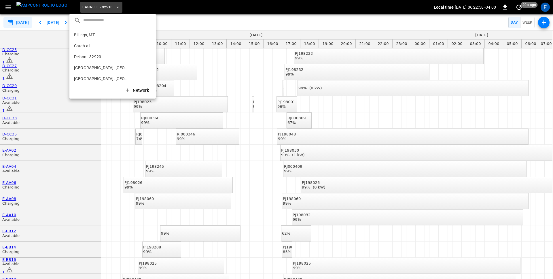
scroll to position [108, 0]
click at [95, 40] on li "LaSalle - 32915 d68e ..." at bounding box center [112, 36] width 86 height 11
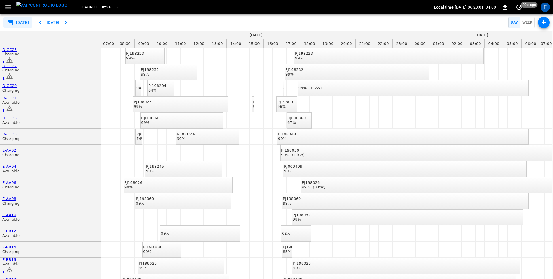
click at [164, 164] on div "PJ198245 99%" at bounding box center [155, 168] width 18 height 9
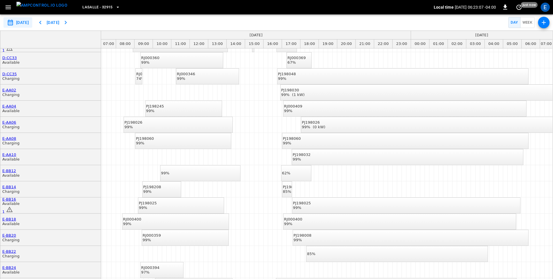
scroll to position [788, 0]
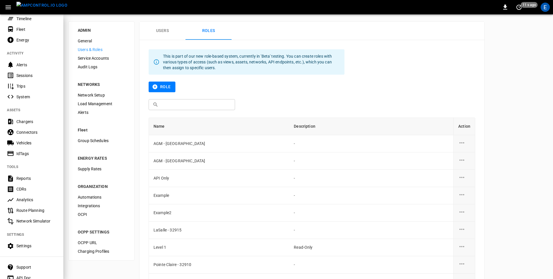
scroll to position [61, 0]
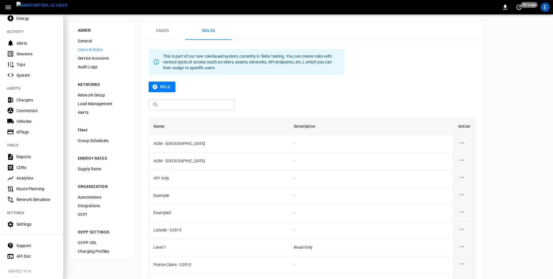
click at [21, 248] on div "Support" at bounding box center [36, 246] width 40 height 6
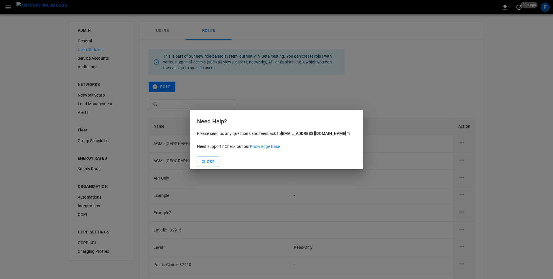
click at [273, 147] on link "Knowledge Base" at bounding box center [265, 146] width 30 height 5
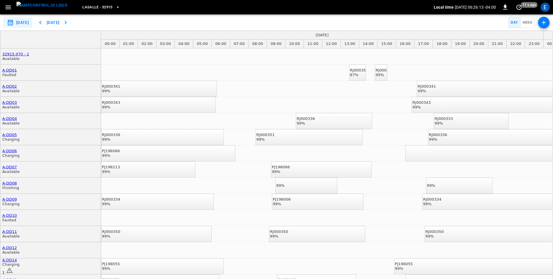
scroll to position [788, 575]
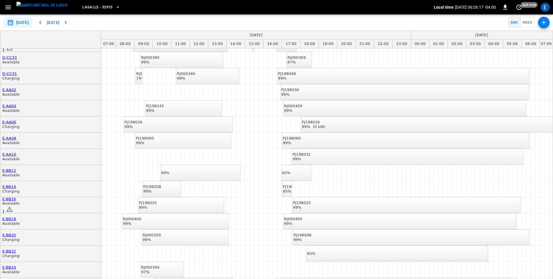
click at [87, 7] on span "LaSalle - 32915" at bounding box center [97, 7] width 30 height 7
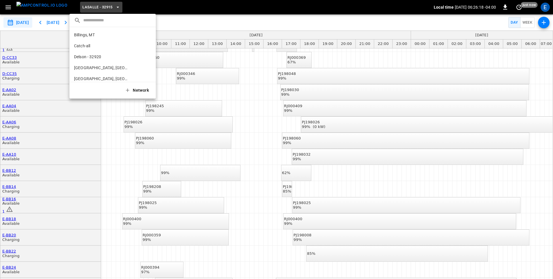
scroll to position [108, 0]
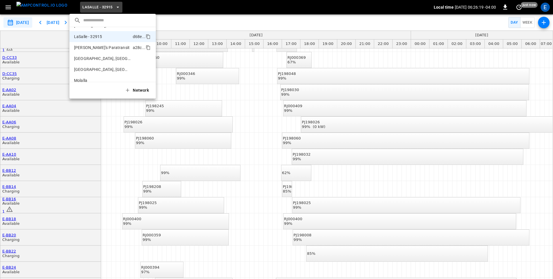
click at [91, 49] on p "Maggie's Paratransit" at bounding box center [102, 48] width 56 height 6
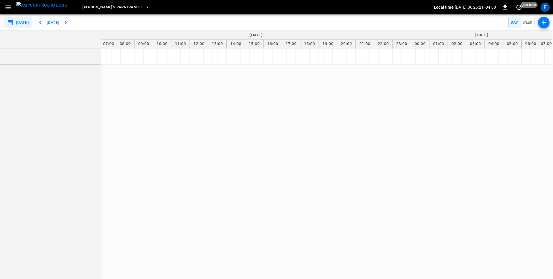
click at [94, 8] on span "Maggie's Paratransit" at bounding box center [112, 7] width 60 height 7
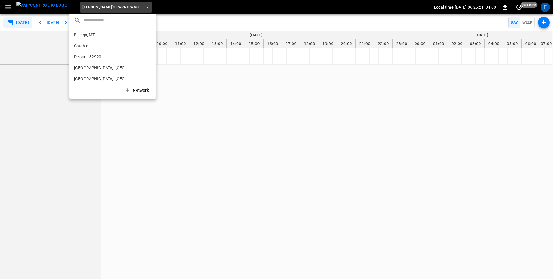
scroll to position [119, 0]
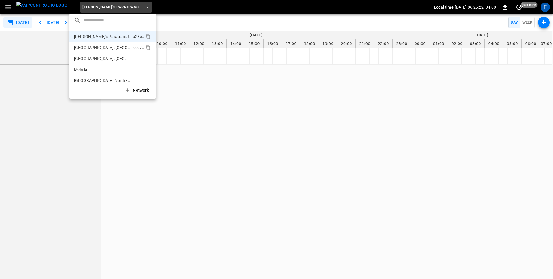
click at [98, 52] on li "Maywood, IL ece7 ..." at bounding box center [112, 47] width 86 height 11
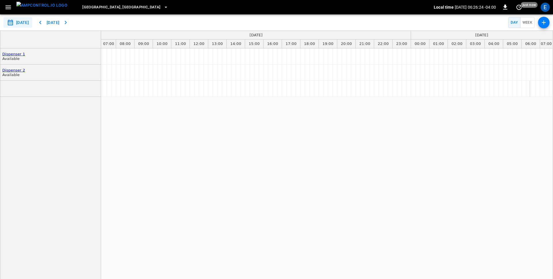
click at [87, 8] on span "Maywood, IL" at bounding box center [121, 7] width 78 height 7
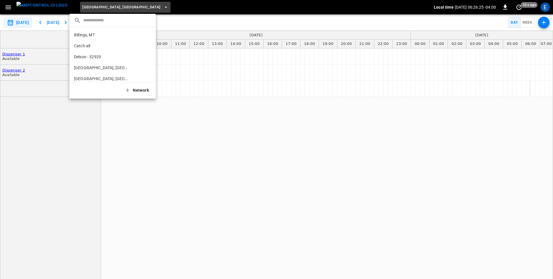
scroll to position [130, 0]
click at [89, 46] on p "Middletown, PA" at bounding box center [102, 48] width 56 height 6
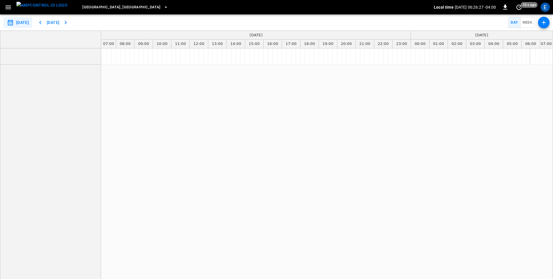
click at [82, 7] on span "Middletown, PA" at bounding box center [121, 7] width 78 height 7
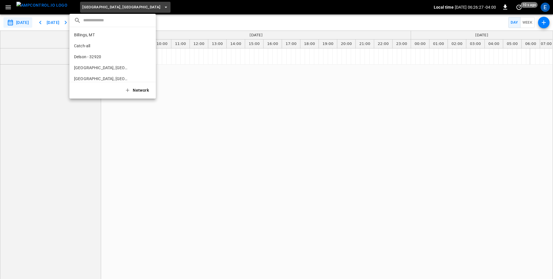
scroll to position [141, 0]
click at [91, 45] on p "Molalla" at bounding box center [102, 48] width 56 height 6
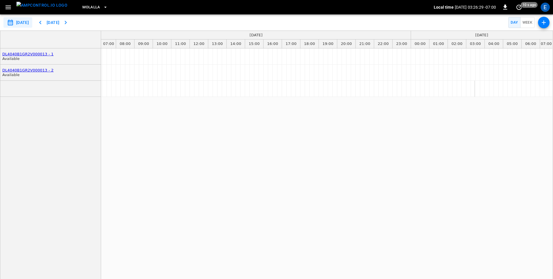
click at [84, 6] on span "Molalla" at bounding box center [91, 7] width 18 height 7
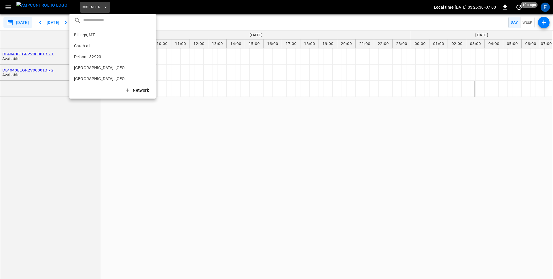
scroll to position [152, 0]
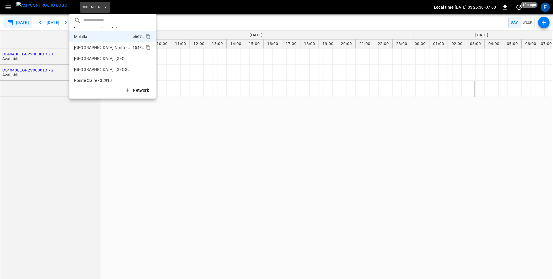
click at [98, 50] on li "Montreal North - 32905 1548 ..." at bounding box center [112, 47] width 86 height 11
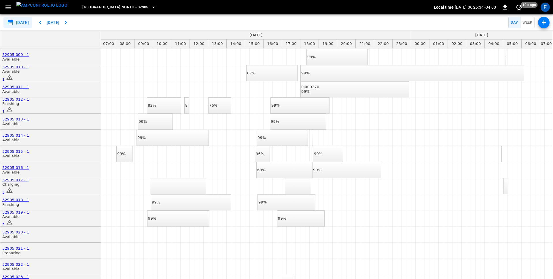
scroll to position [0, 0]
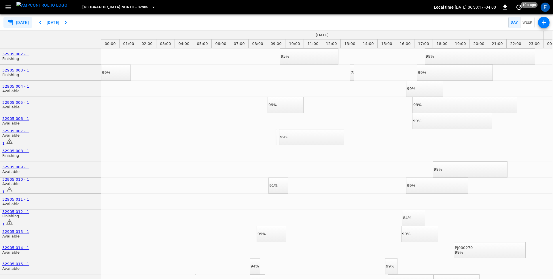
scroll to position [23, 575]
